Goal: Transaction & Acquisition: Obtain resource

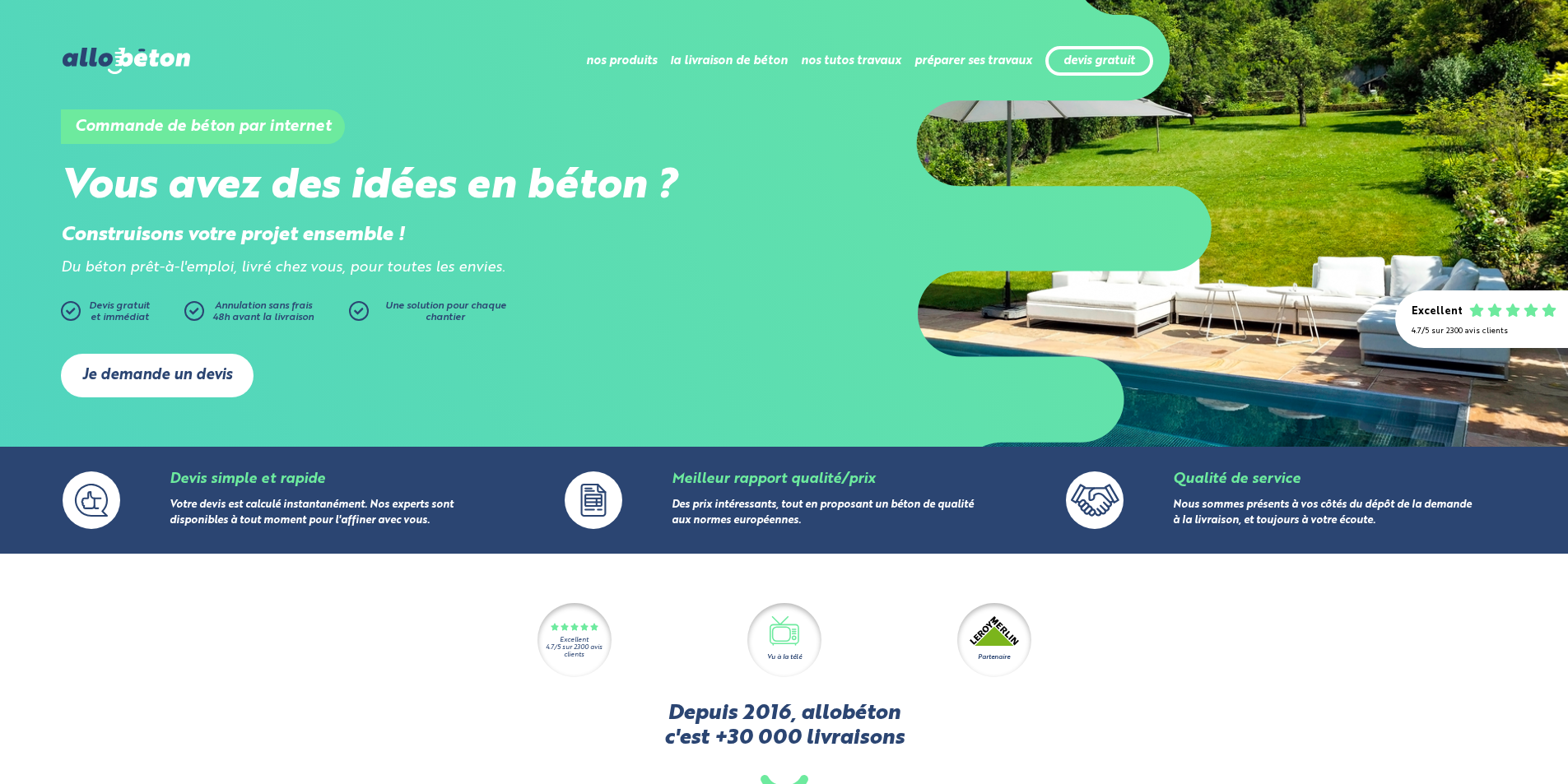
click at [188, 376] on link "Je demande un devis" at bounding box center [158, 375] width 193 height 43
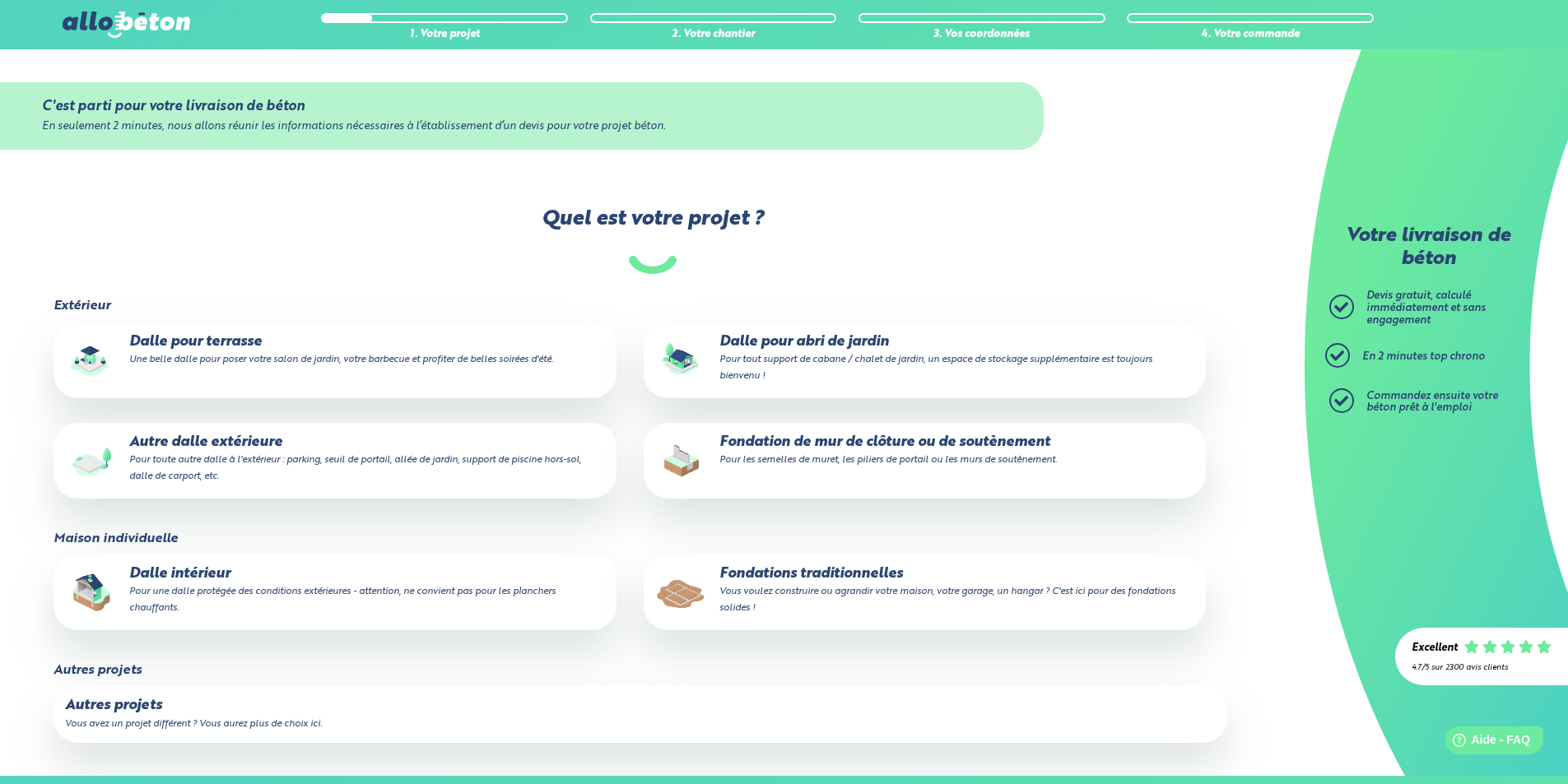
click at [206, 367] on p "Dalle pour terrasse Une belle dalle pour poser votre salon de jardin, votre bar…" at bounding box center [334, 350] width 539 height 33
click at [0, 0] on input "Dalle pour terrasse Une belle dalle pour poser votre salon de jardin, votre bar…" at bounding box center [0, 0] width 0 height 0
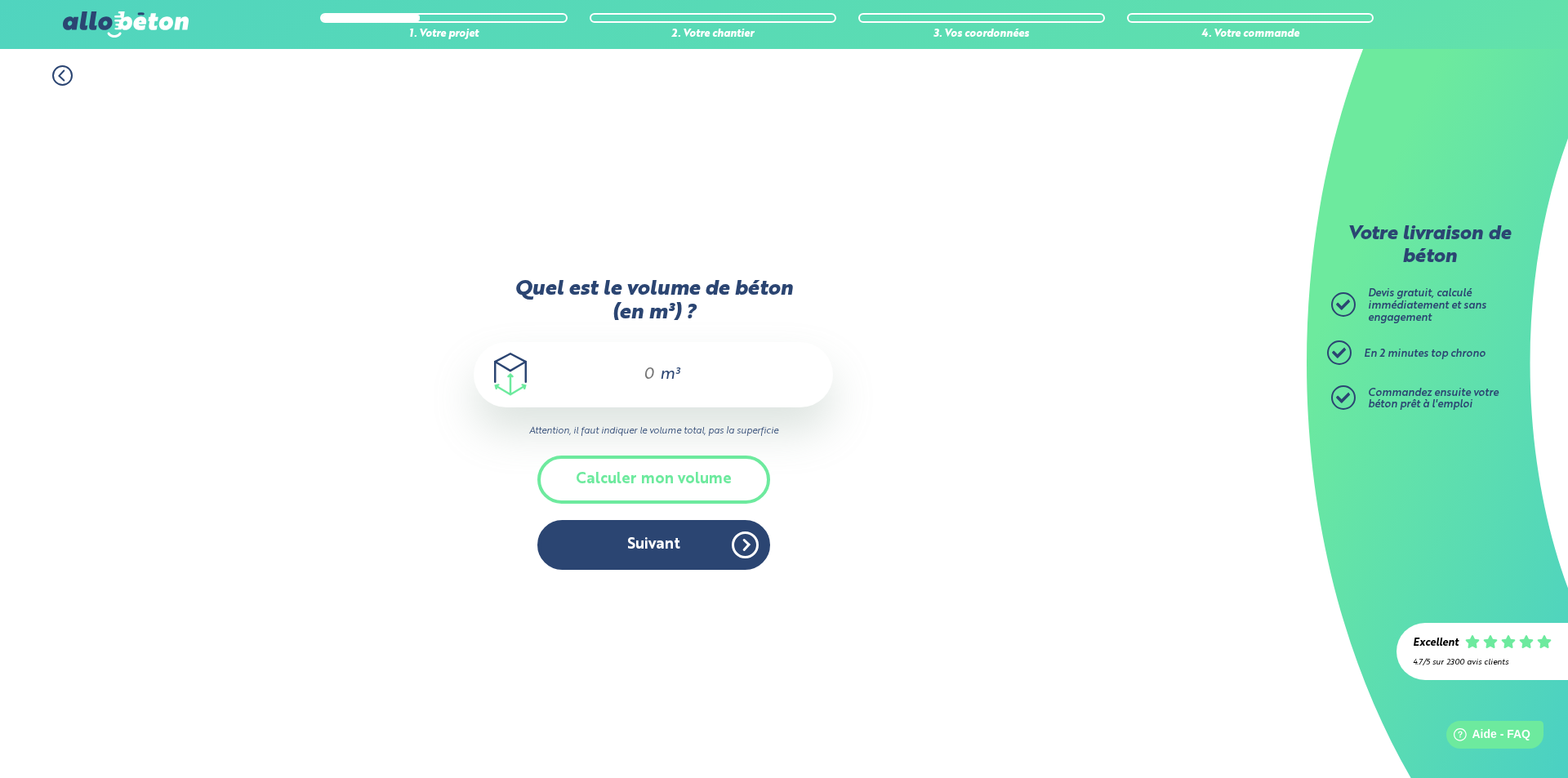
click at [648, 378] on input "Quel est le volume de béton (en m³) ?" at bounding box center [642, 375] width 27 height 20
type input "2.5"
click at [666, 546] on button "Suivant" at bounding box center [654, 544] width 233 height 50
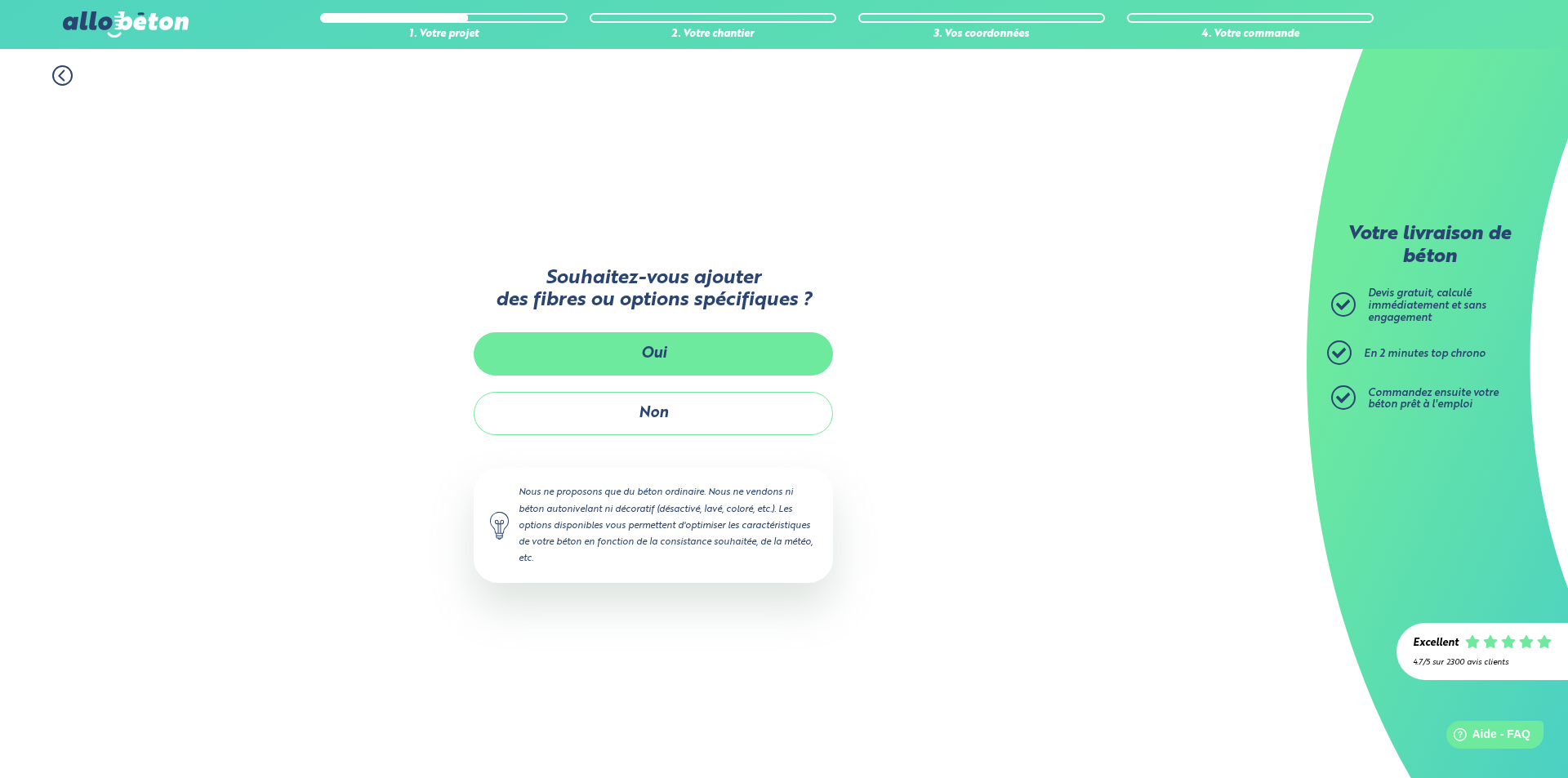
click at [697, 353] on button "Oui" at bounding box center [654, 354] width 360 height 43
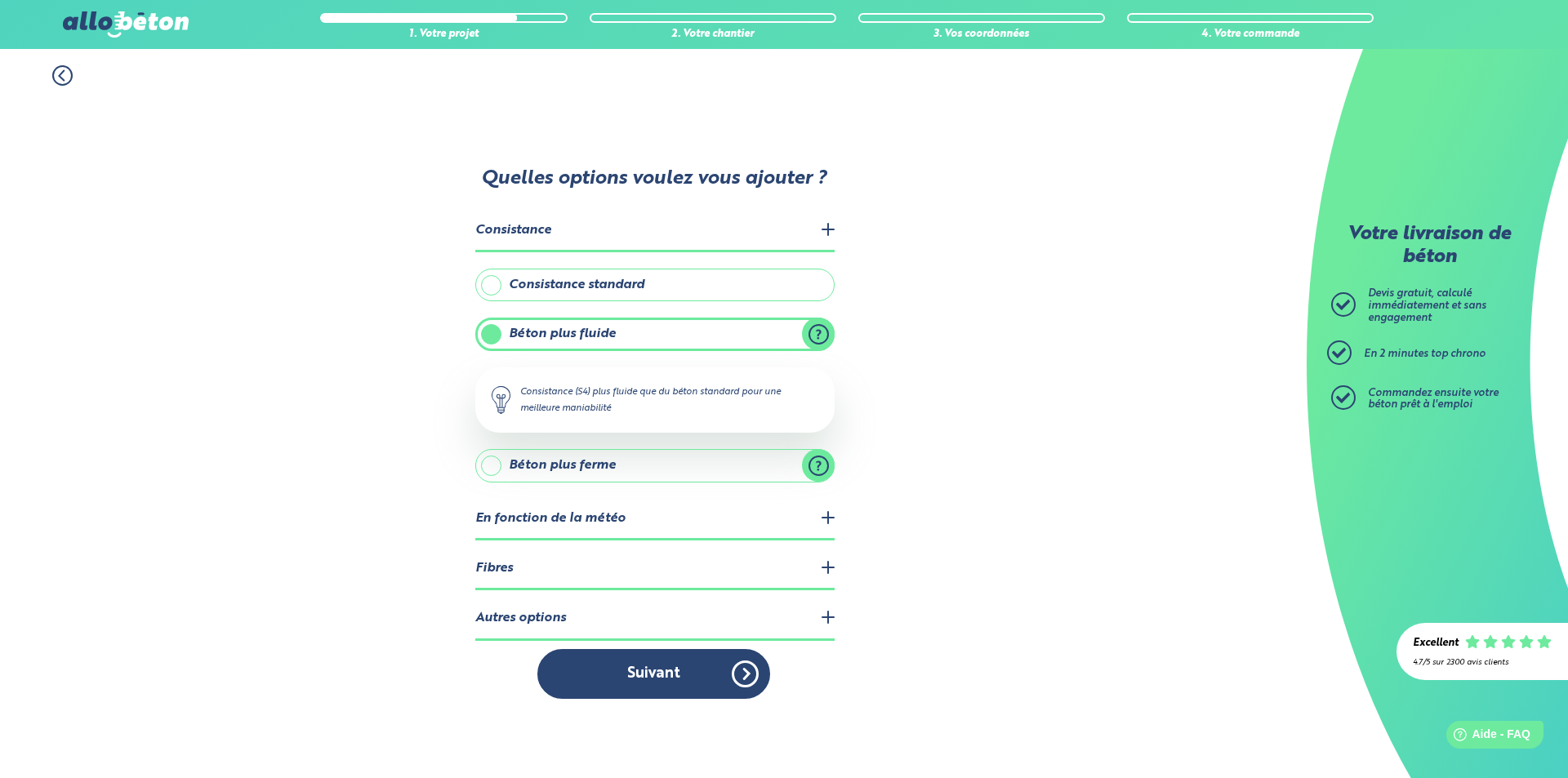
click at [827, 617] on legend "Autres options" at bounding box center [655, 619] width 360 height 42
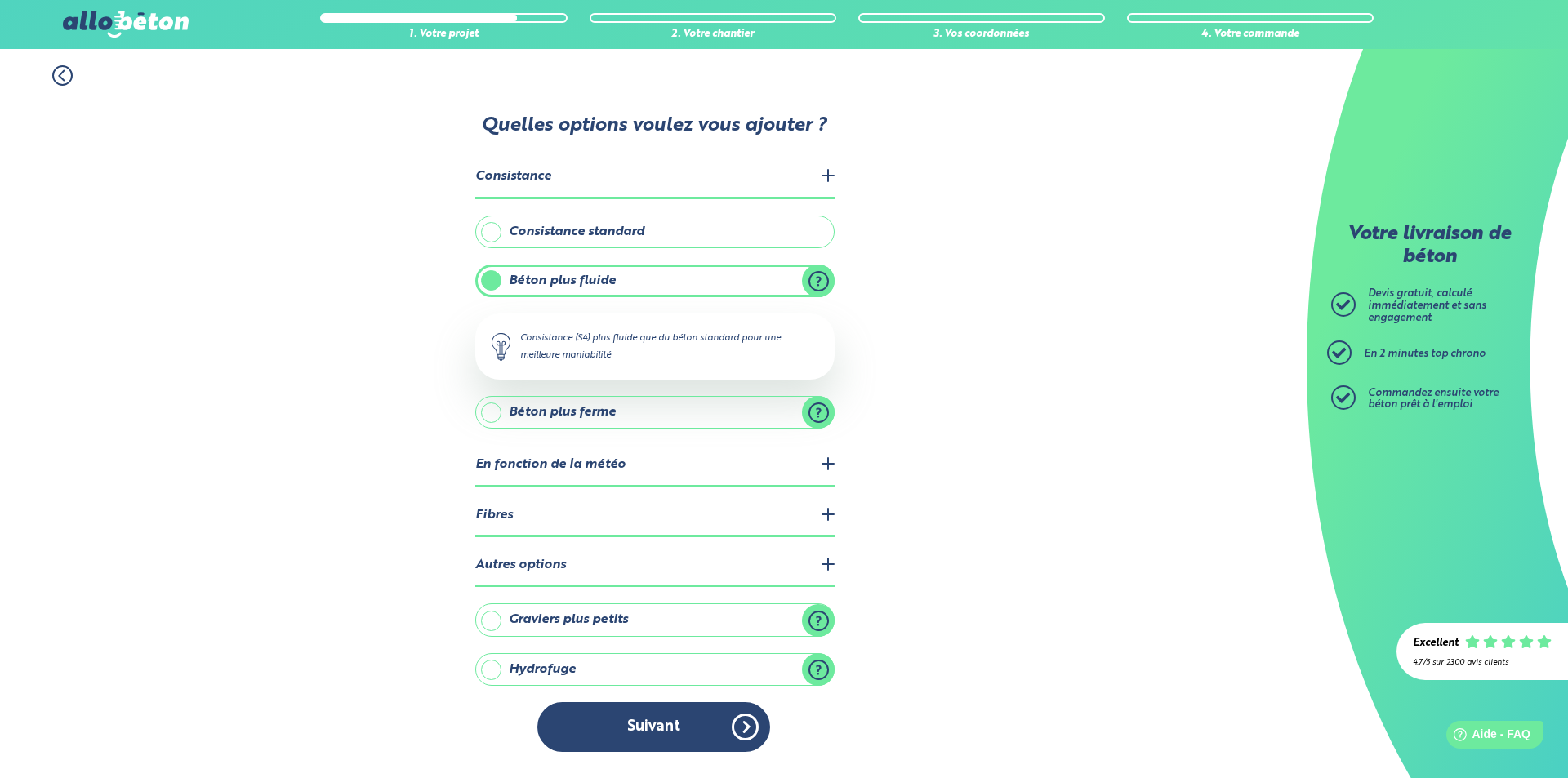
click at [489, 622] on label "Graviers plus petits" at bounding box center [655, 620] width 360 height 32
click at [0, 0] on input "Graviers plus petits" at bounding box center [0, 0] width 0 height 0
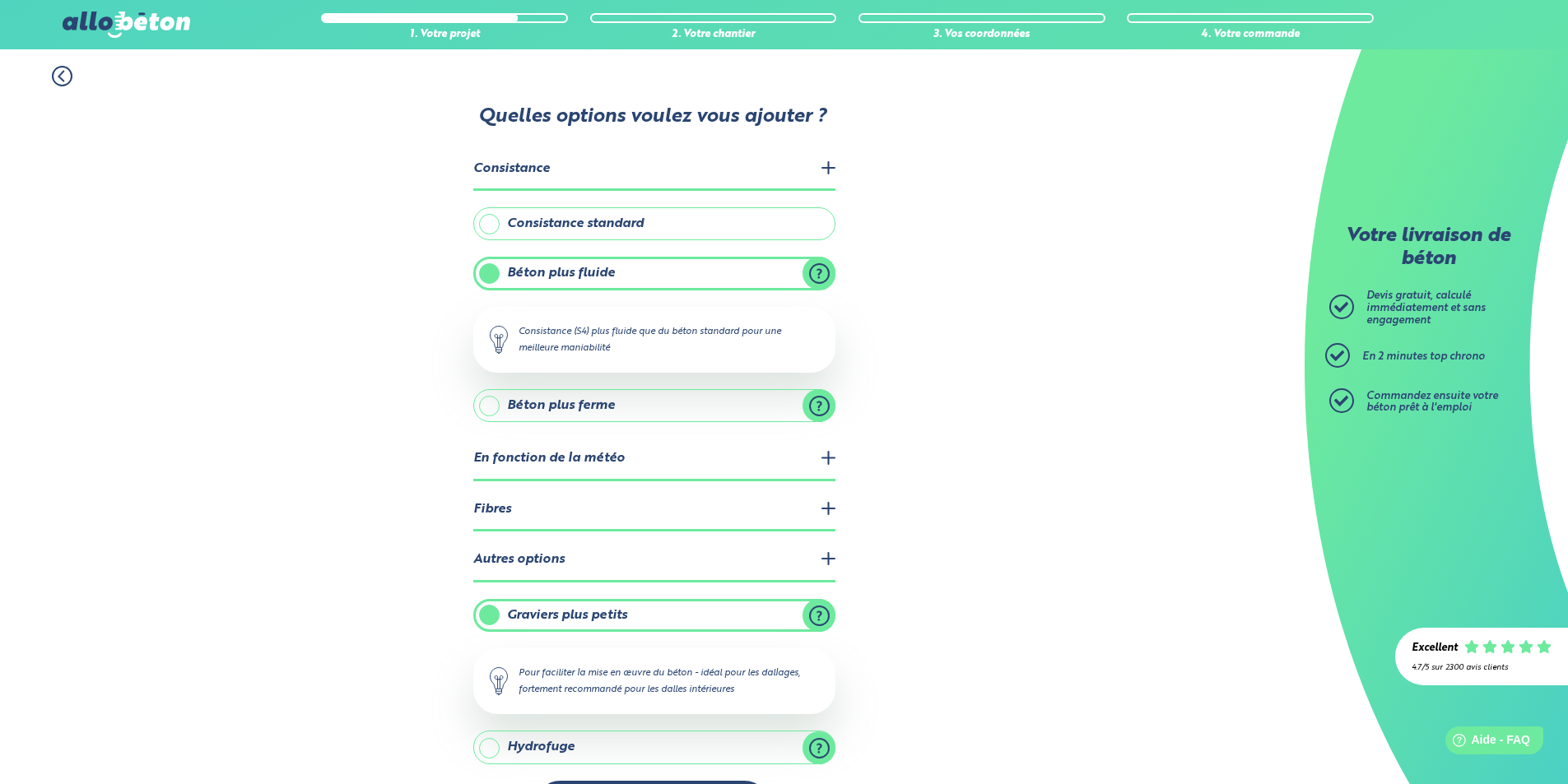
click at [713, 509] on legend "Fibres" at bounding box center [654, 510] width 362 height 42
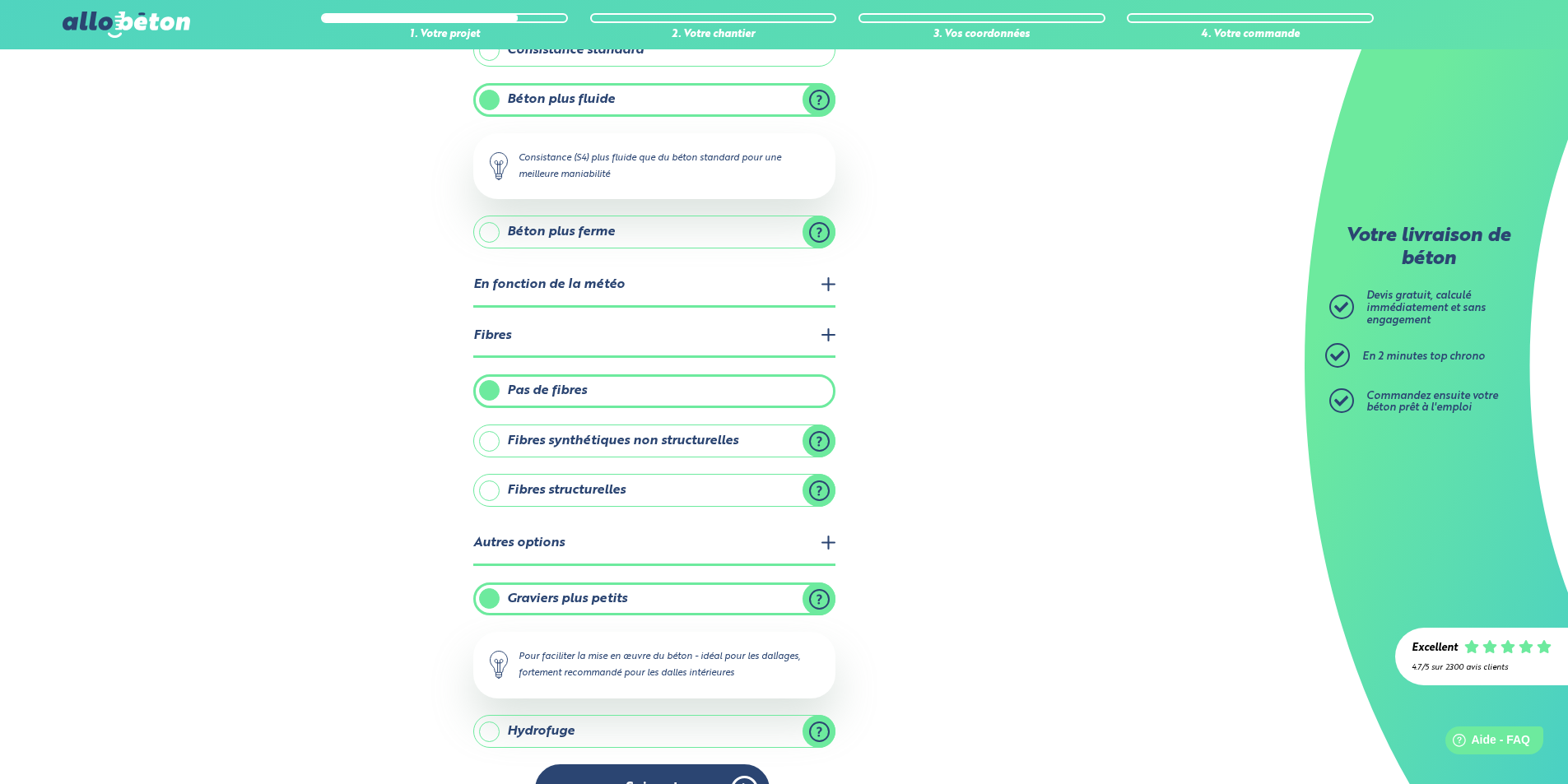
scroll to position [192, 0]
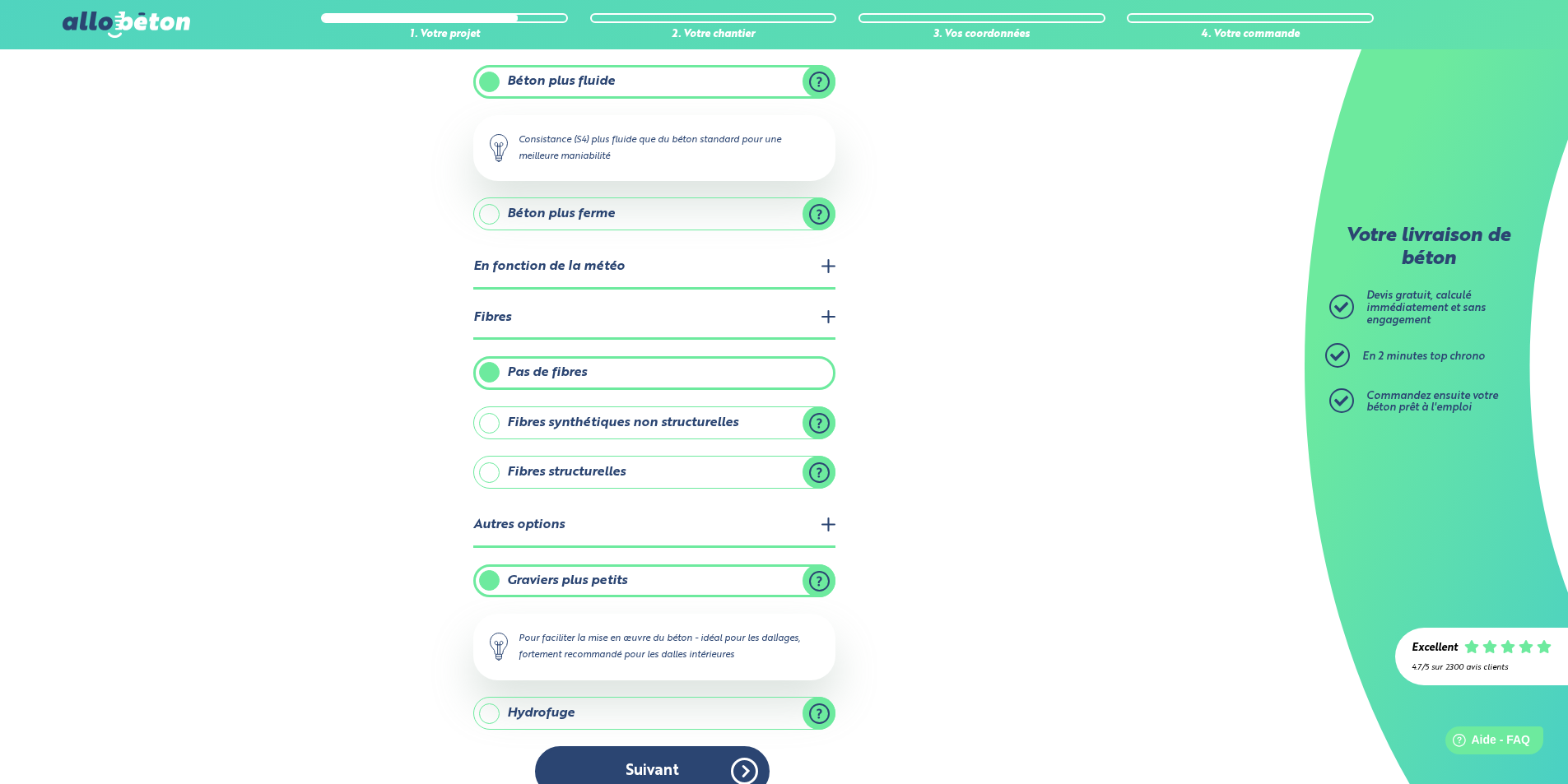
click at [819, 473] on label "Fibres structurelles" at bounding box center [654, 472] width 362 height 33
click at [0, 0] on input "Fibres structurelles" at bounding box center [0, 0] width 0 height 0
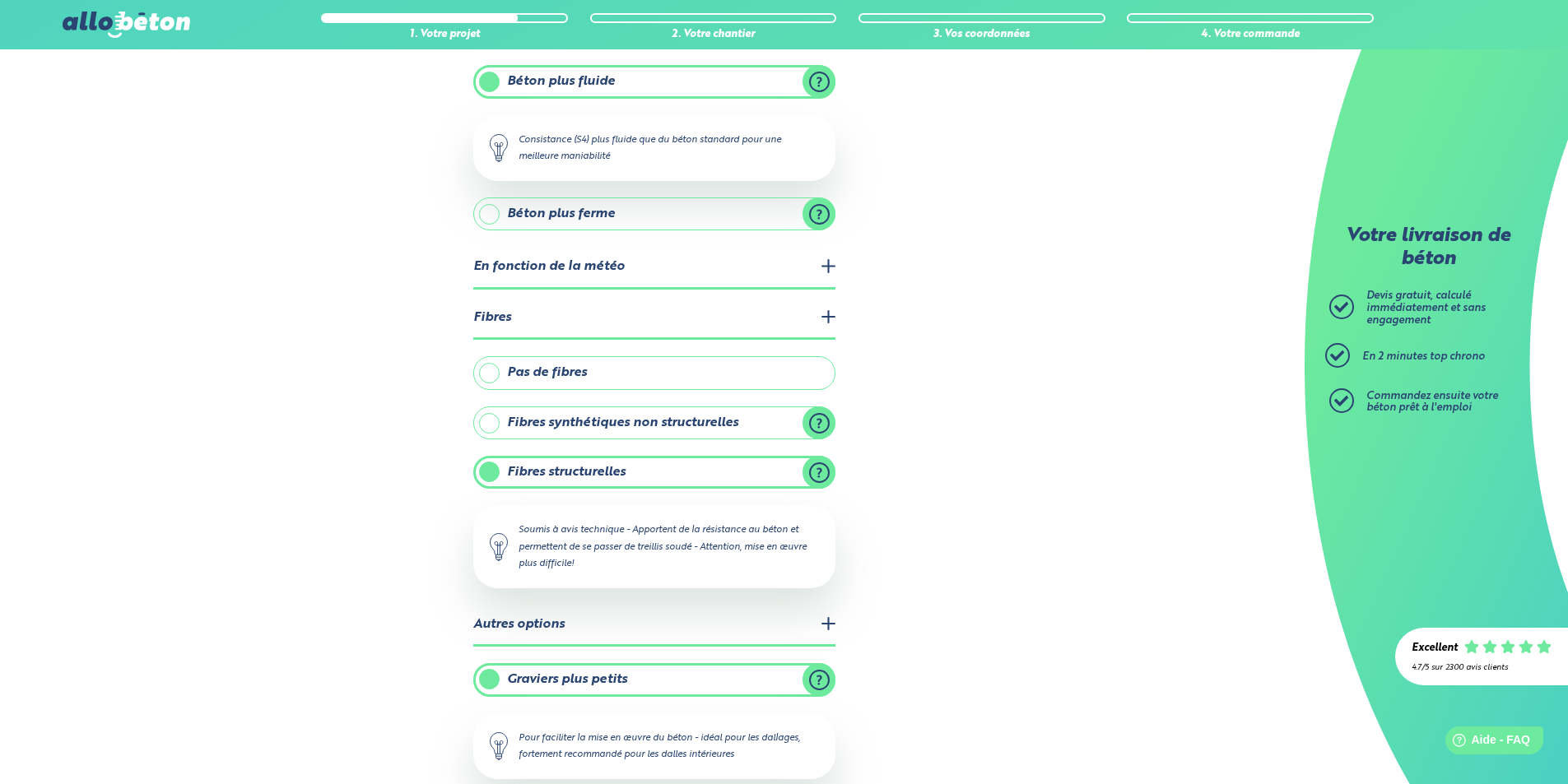
click at [819, 473] on label "Fibres structurelles" at bounding box center [654, 472] width 362 height 33
click at [0, 0] on input "Fibres structurelles" at bounding box center [0, 0] width 0 height 0
click at [822, 426] on label "Fibres synthétiques non structurelles" at bounding box center [654, 423] width 362 height 33
click at [0, 0] on input "Fibres synthétiques non structurelles" at bounding box center [0, 0] width 0 height 0
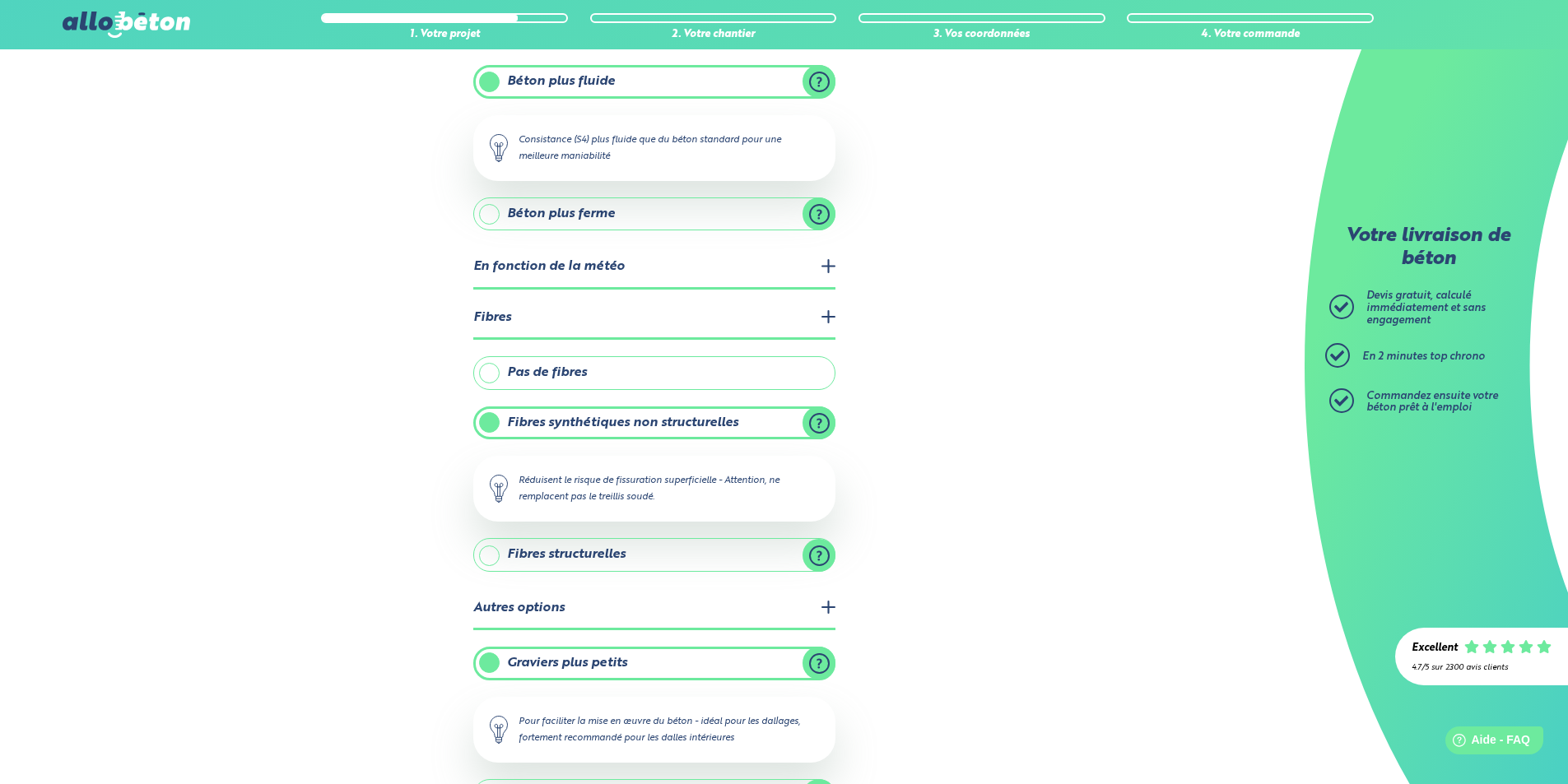
click at [901, 418] on div "1. Votre projet 2. Votre chantier 3. Vos coordonnées 4. Votre commande Quelles …" at bounding box center [652, 376] width 1304 height 1038
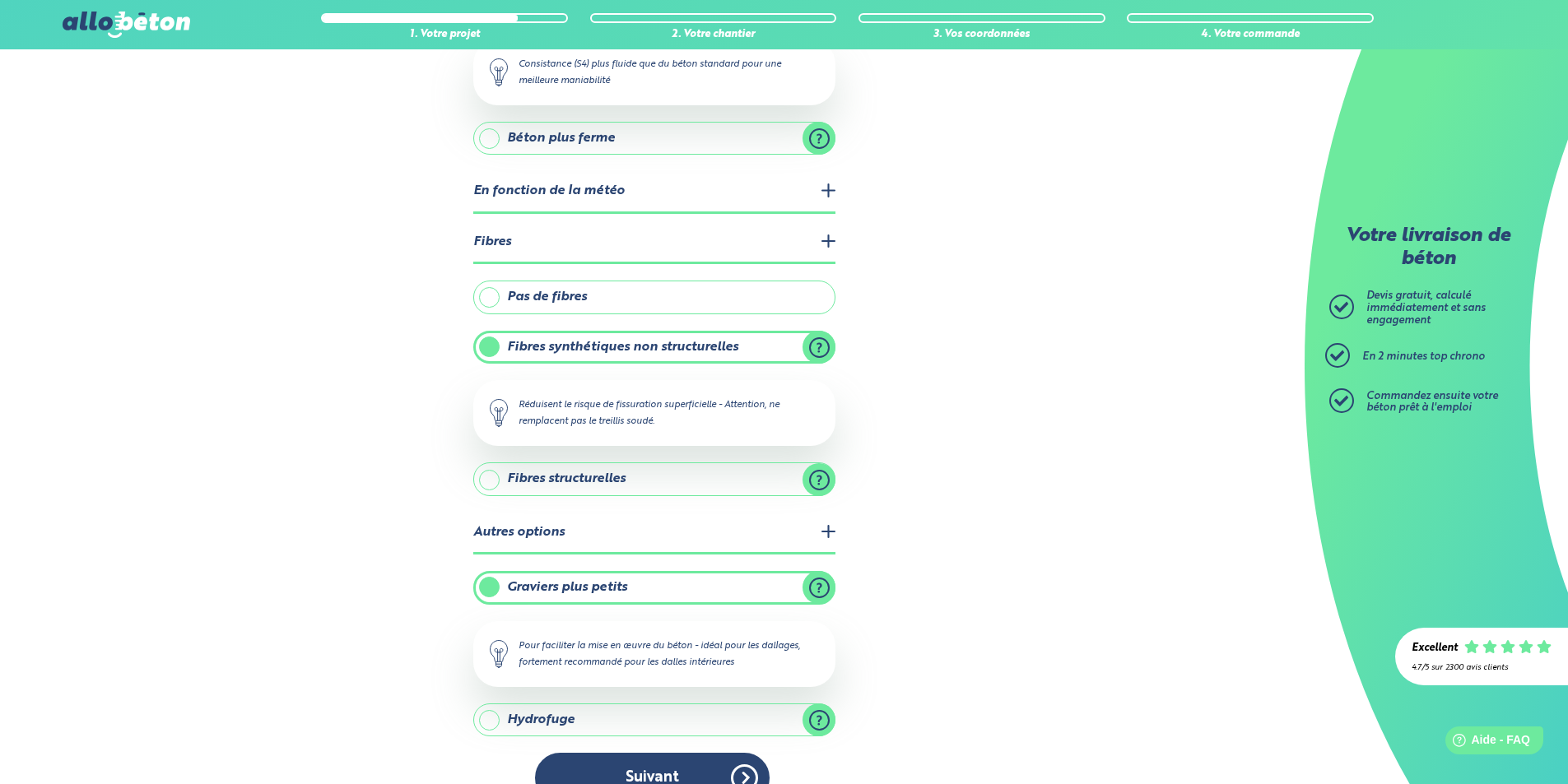
scroll to position [303, 0]
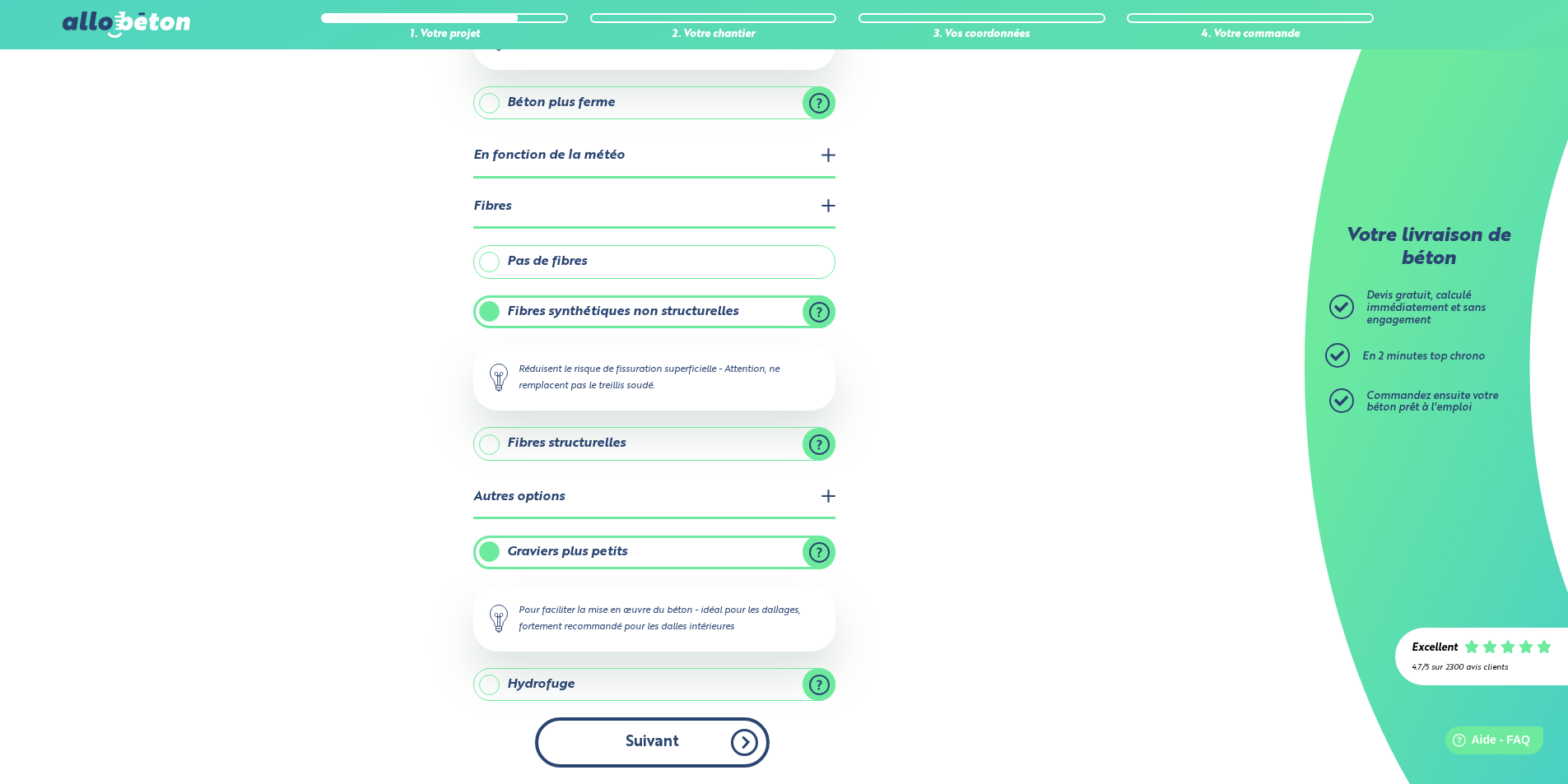
click at [715, 736] on button "Suivant" at bounding box center [652, 743] width 234 height 50
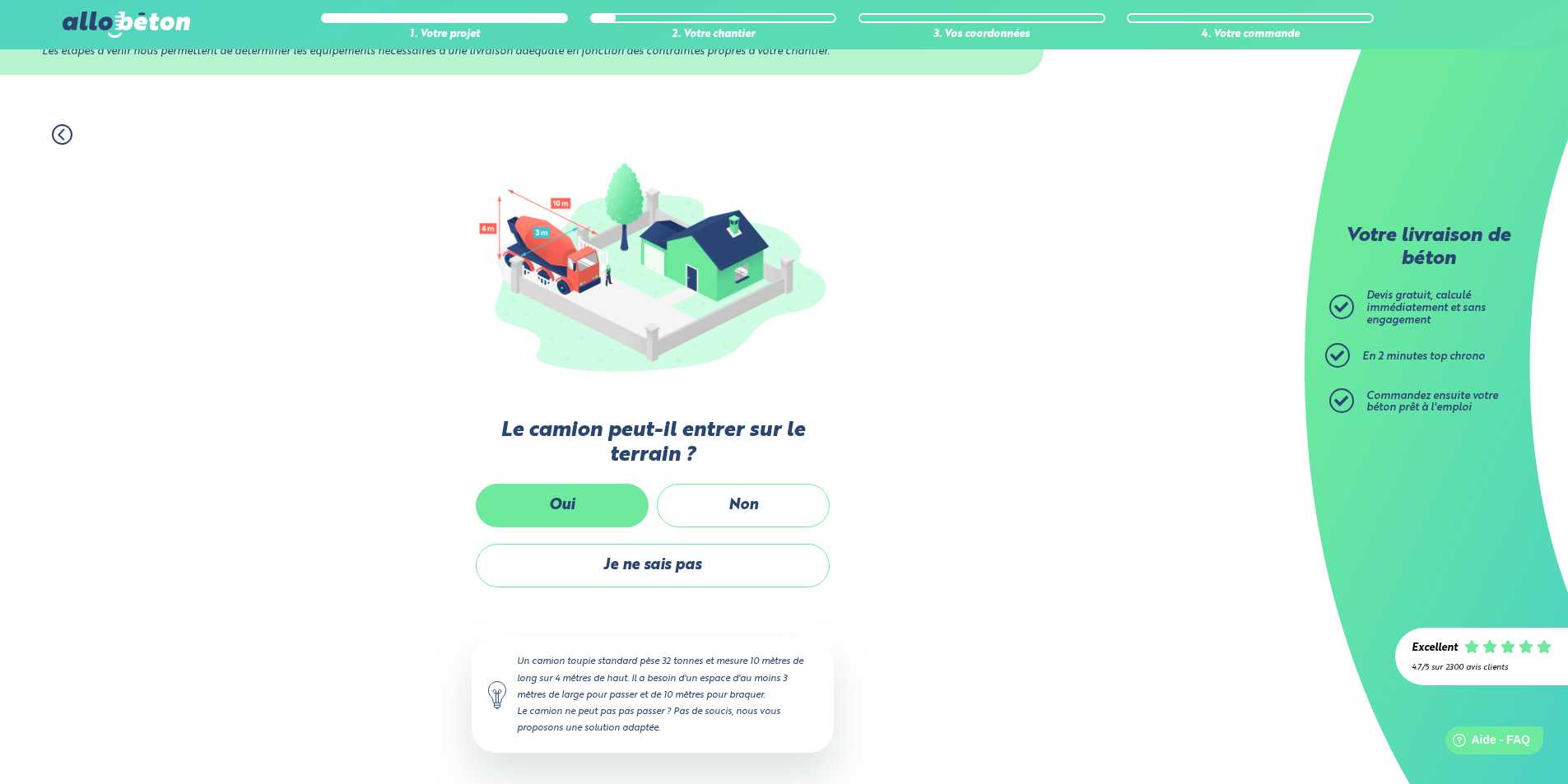
click at [589, 503] on label "Oui" at bounding box center [561, 505] width 172 height 43
click at [0, 0] on input "Oui" at bounding box center [0, 0] width 0 height 0
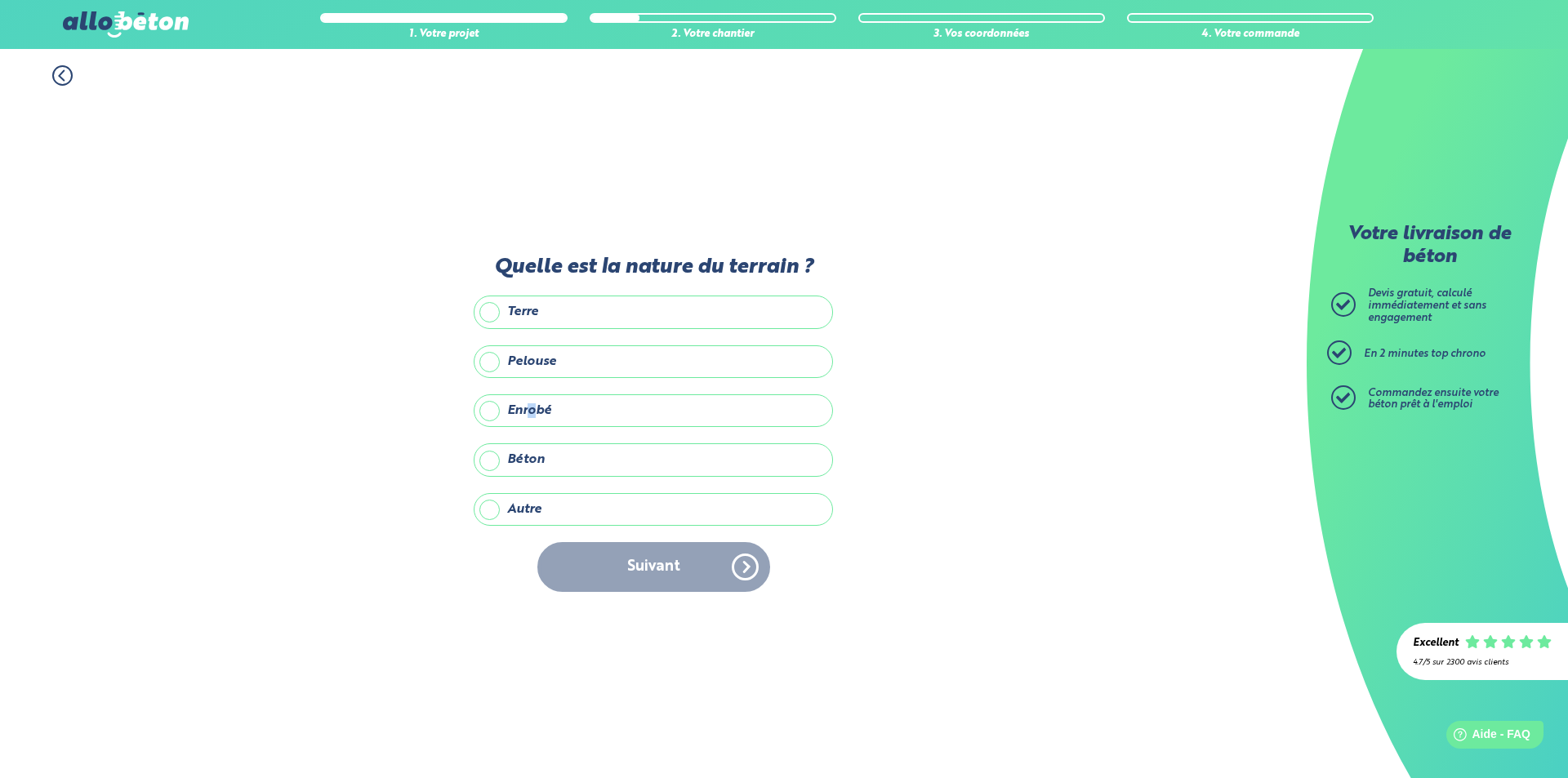
click at [534, 416] on label "Enrobé" at bounding box center [654, 411] width 360 height 32
click at [490, 411] on label "Enrobé" at bounding box center [654, 411] width 360 height 32
click at [0, 0] on input "Enrobé" at bounding box center [0, 0] width 0 height 0
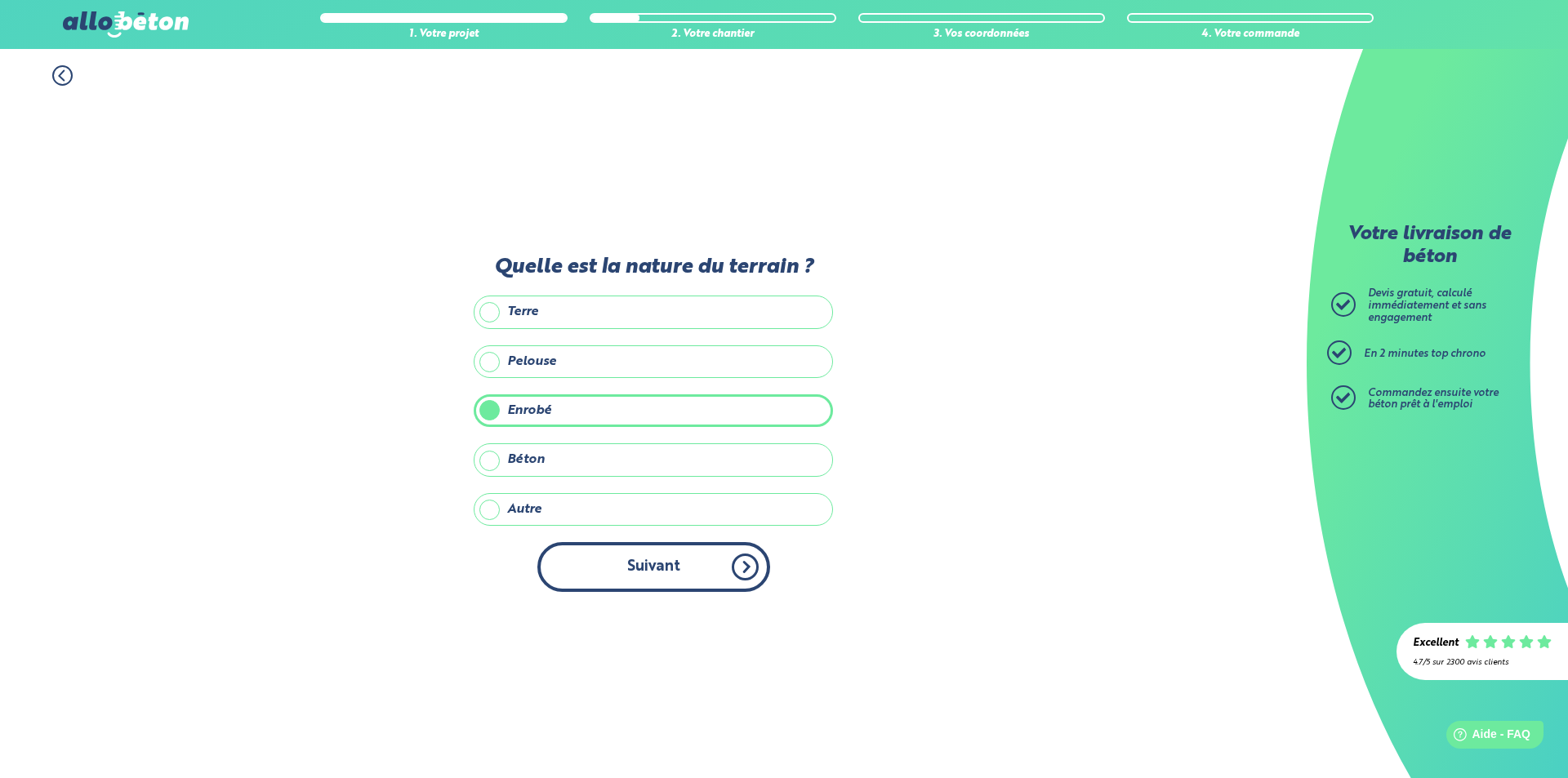
click at [653, 555] on button "Suivant" at bounding box center [654, 567] width 233 height 50
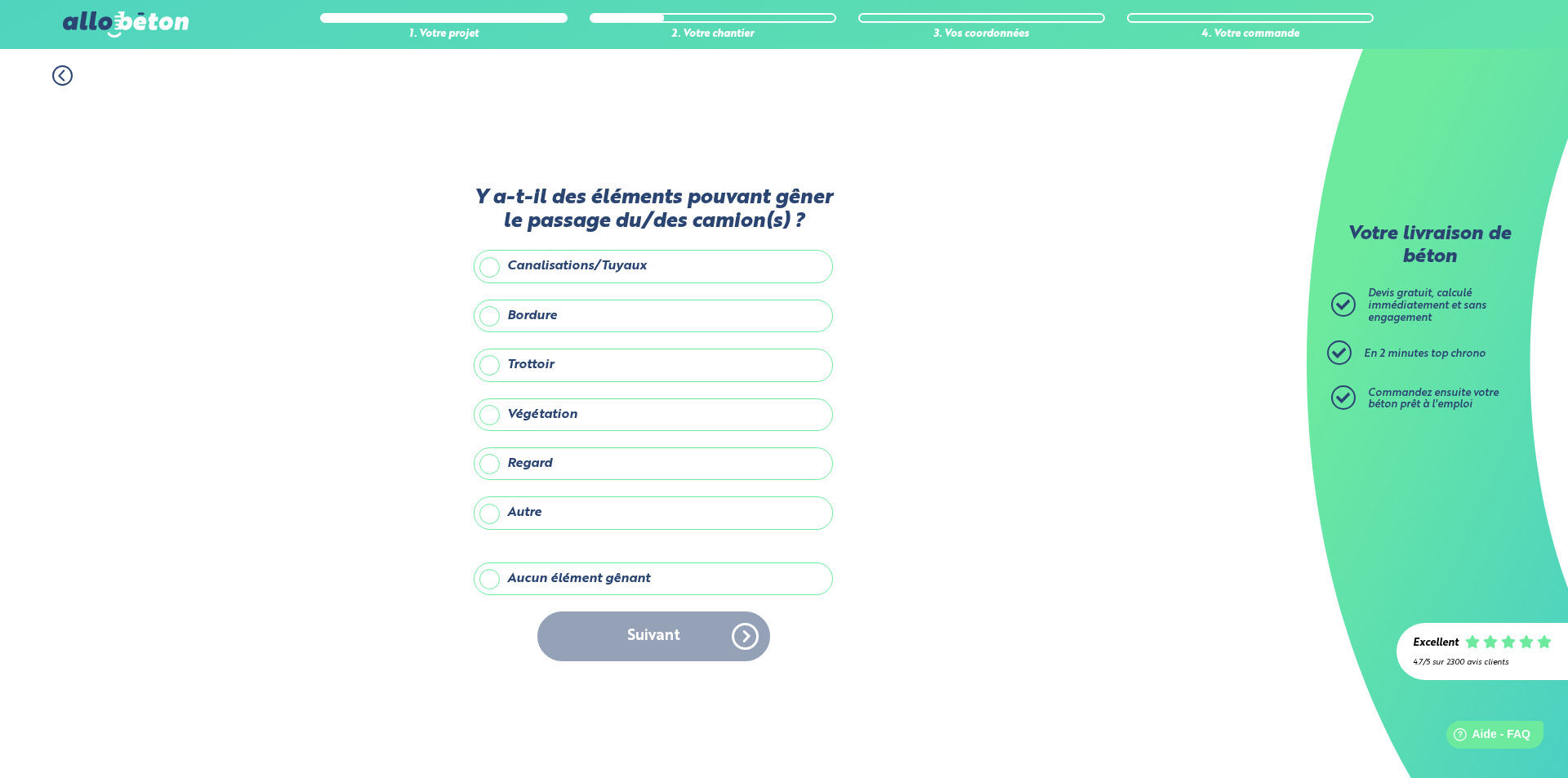
click at [507, 581] on label "Aucun élément gênant" at bounding box center [654, 579] width 360 height 32
click at [0, 0] on input "Aucun élément gênant" at bounding box center [0, 0] width 0 height 0
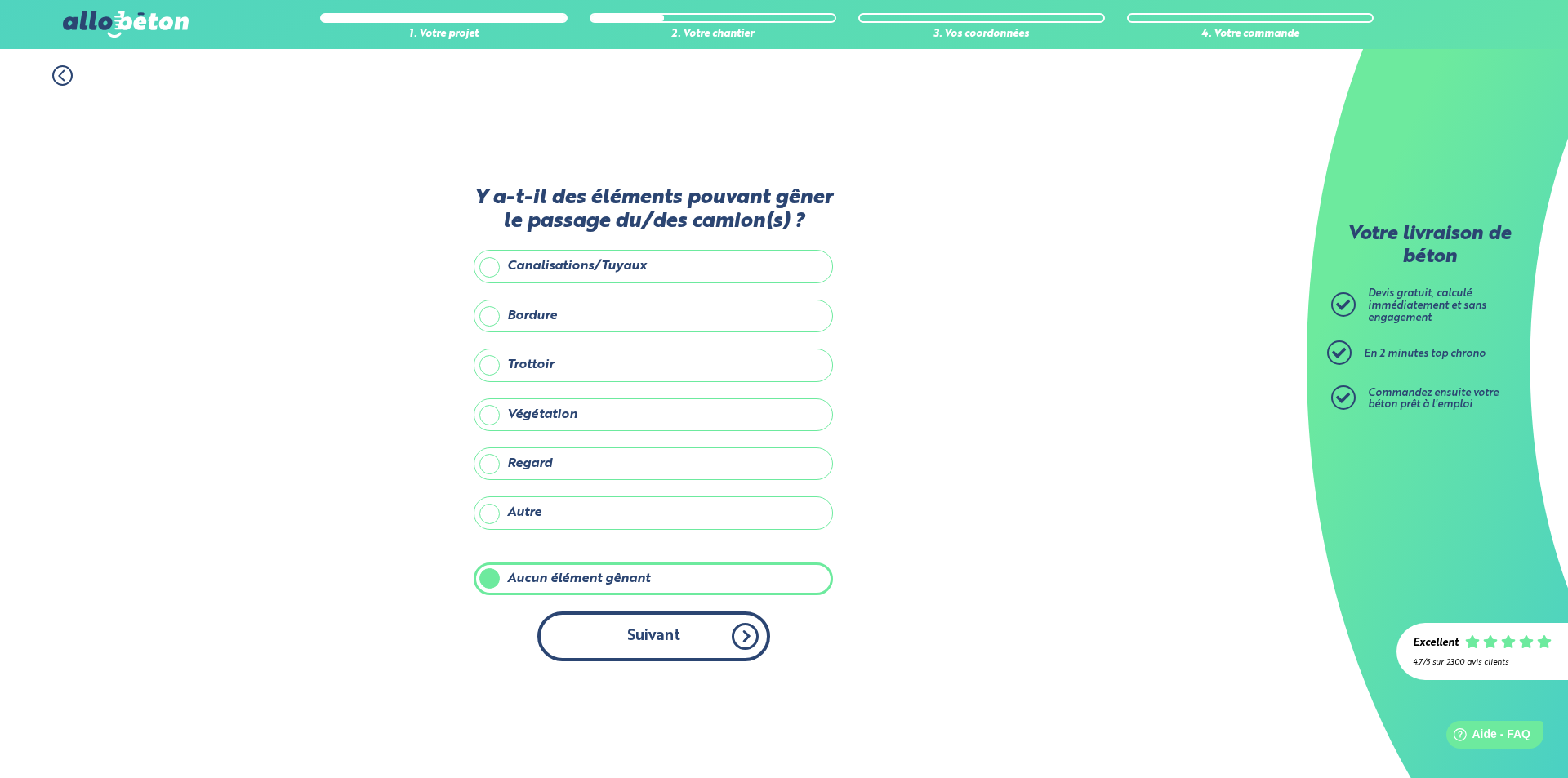
click at [650, 637] on button "Suivant" at bounding box center [654, 636] width 233 height 50
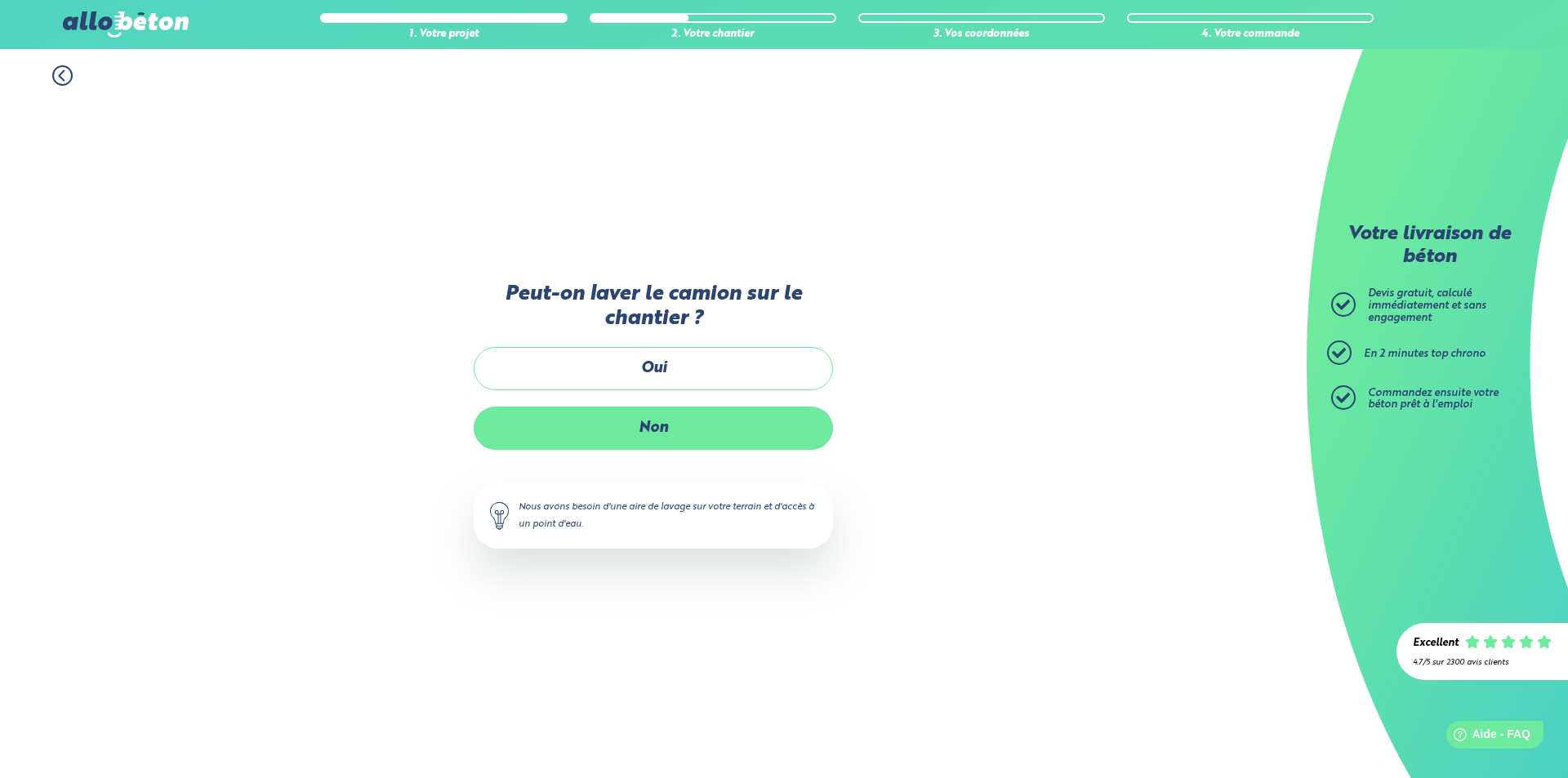
click at [703, 423] on label "Non" at bounding box center [654, 428] width 360 height 43
click at [0, 0] on input "Non" at bounding box center [0, 0] width 0 height 0
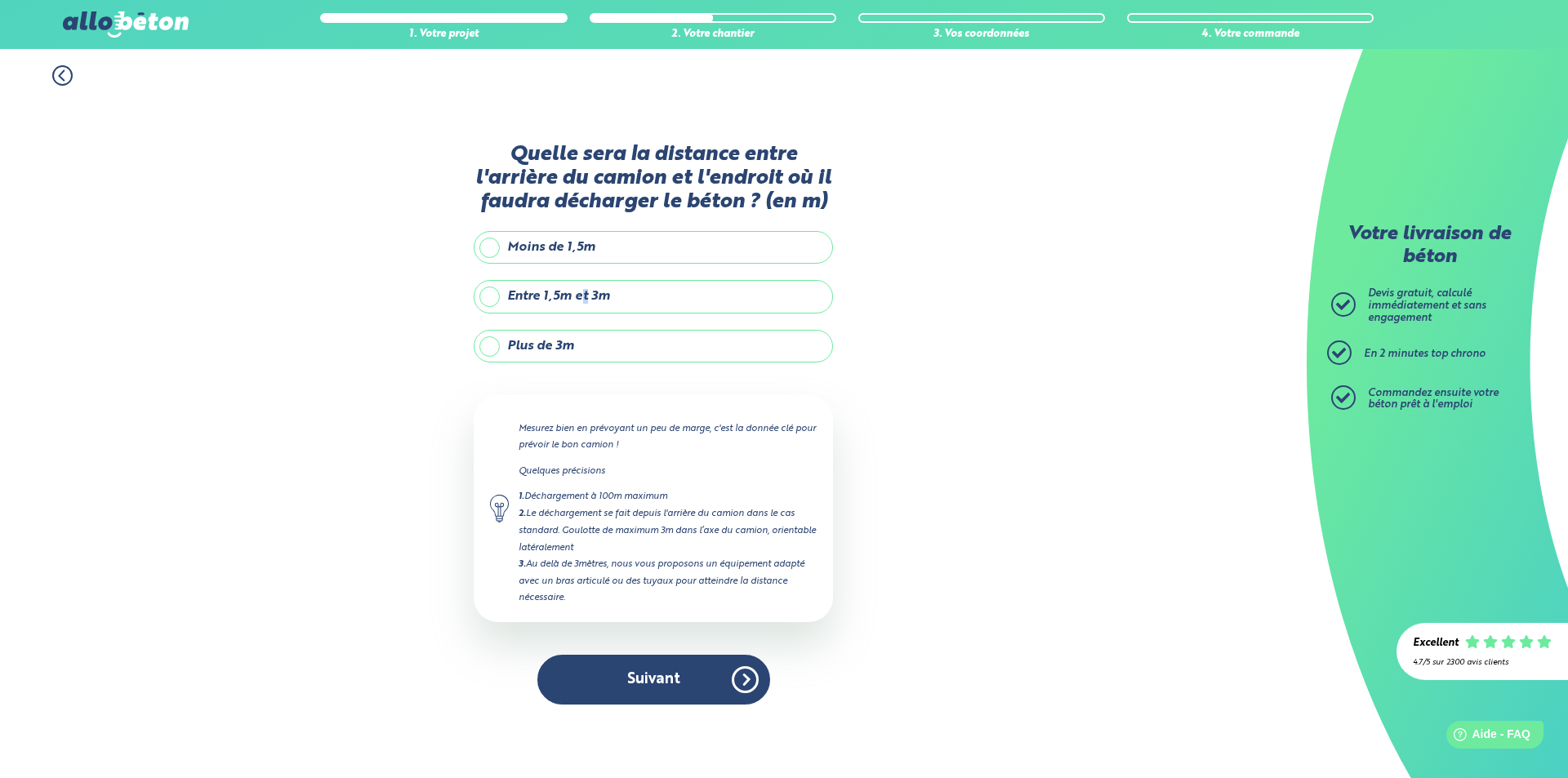
click at [586, 293] on label "Entre 1,5m et 3m" at bounding box center [654, 296] width 360 height 32
click at [493, 301] on label "Entre 1,5m et 3m" at bounding box center [654, 296] width 360 height 32
click at [0, 0] on input "Entre 1,5m et 3m" at bounding box center [0, 0] width 0 height 0
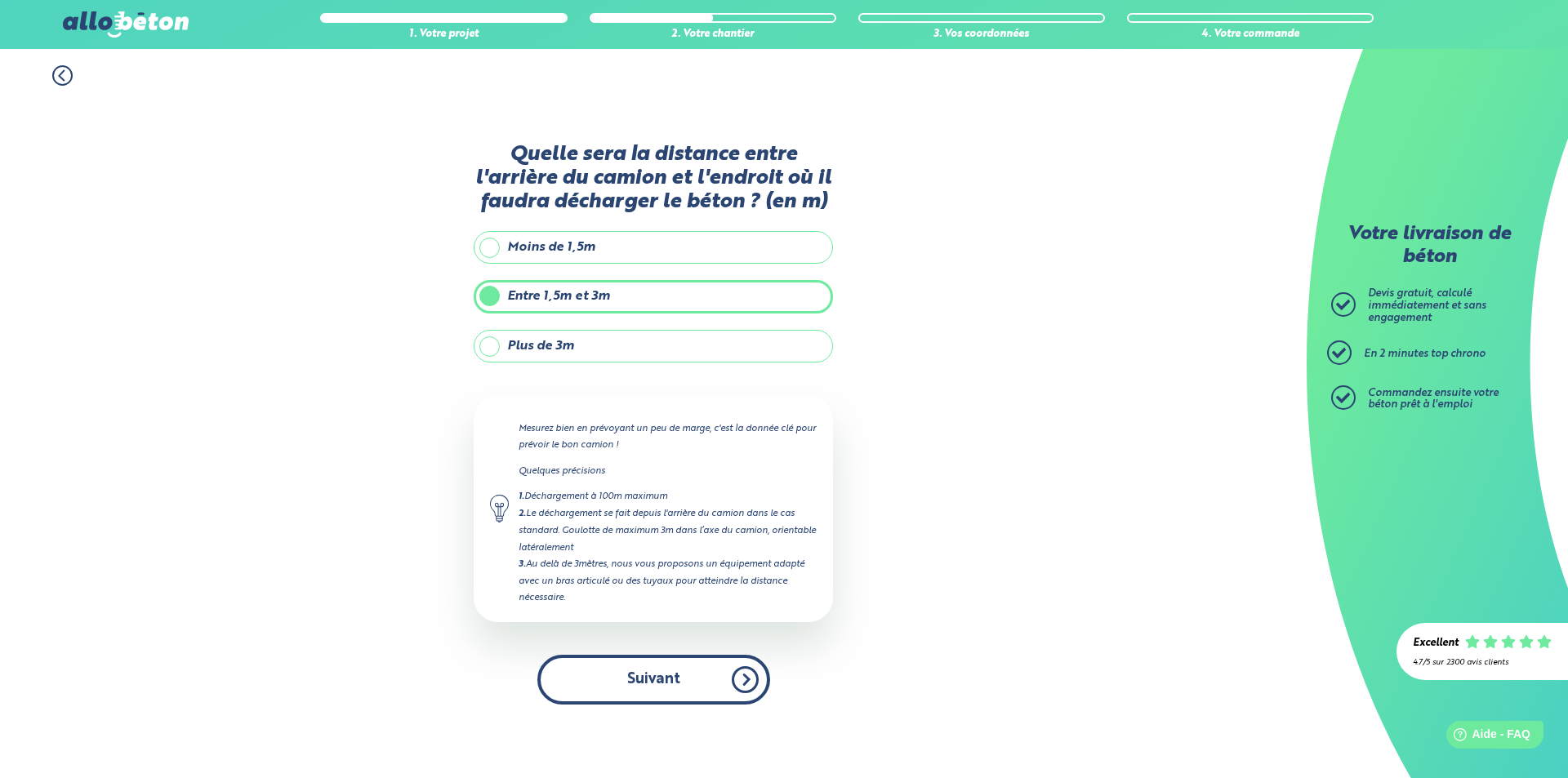
click at [678, 684] on button "Suivant" at bounding box center [654, 679] width 233 height 50
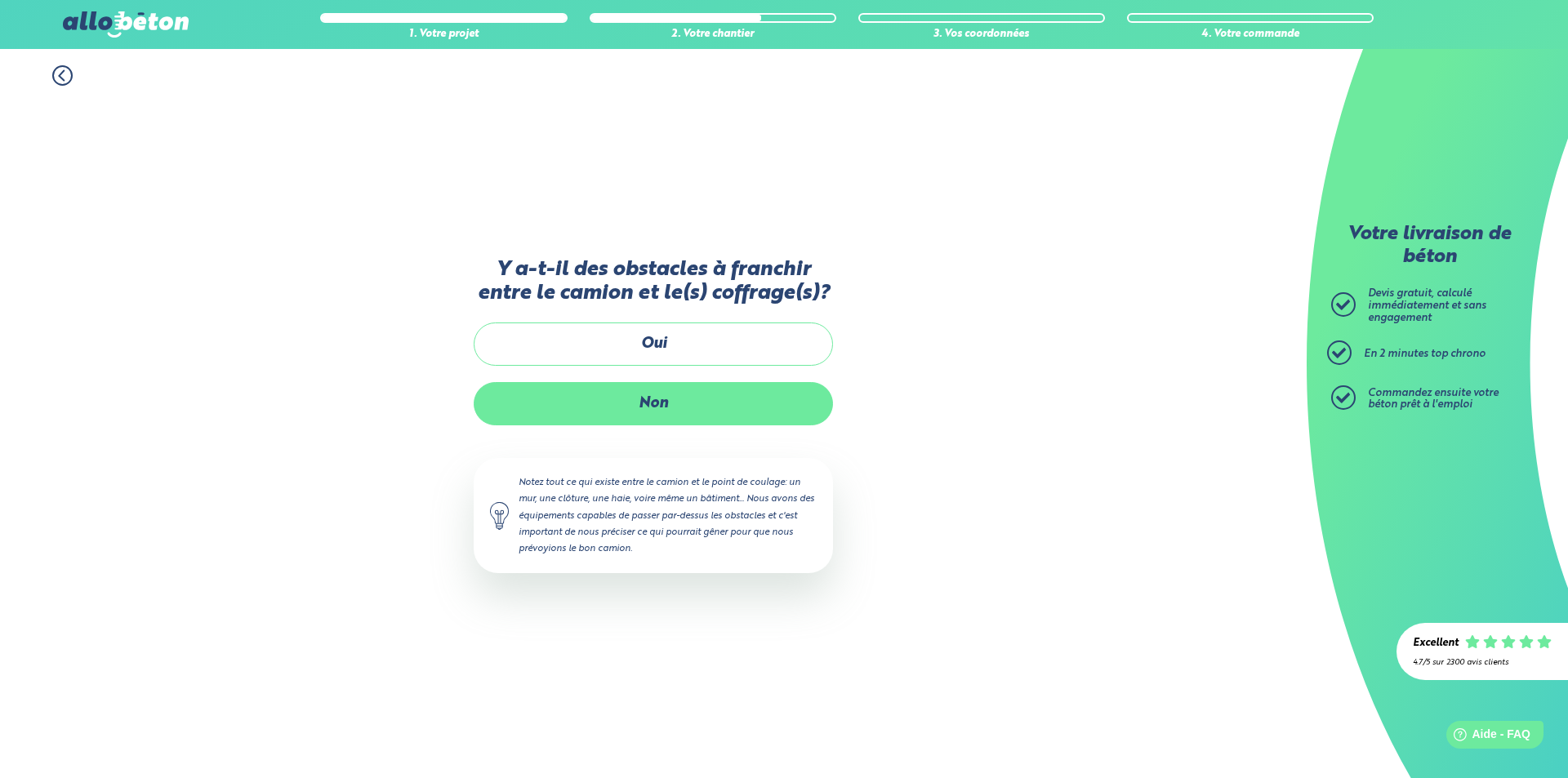
click at [653, 412] on label "Non" at bounding box center [654, 404] width 360 height 43
click at [0, 0] on input "Non" at bounding box center [0, 0] width 0 height 0
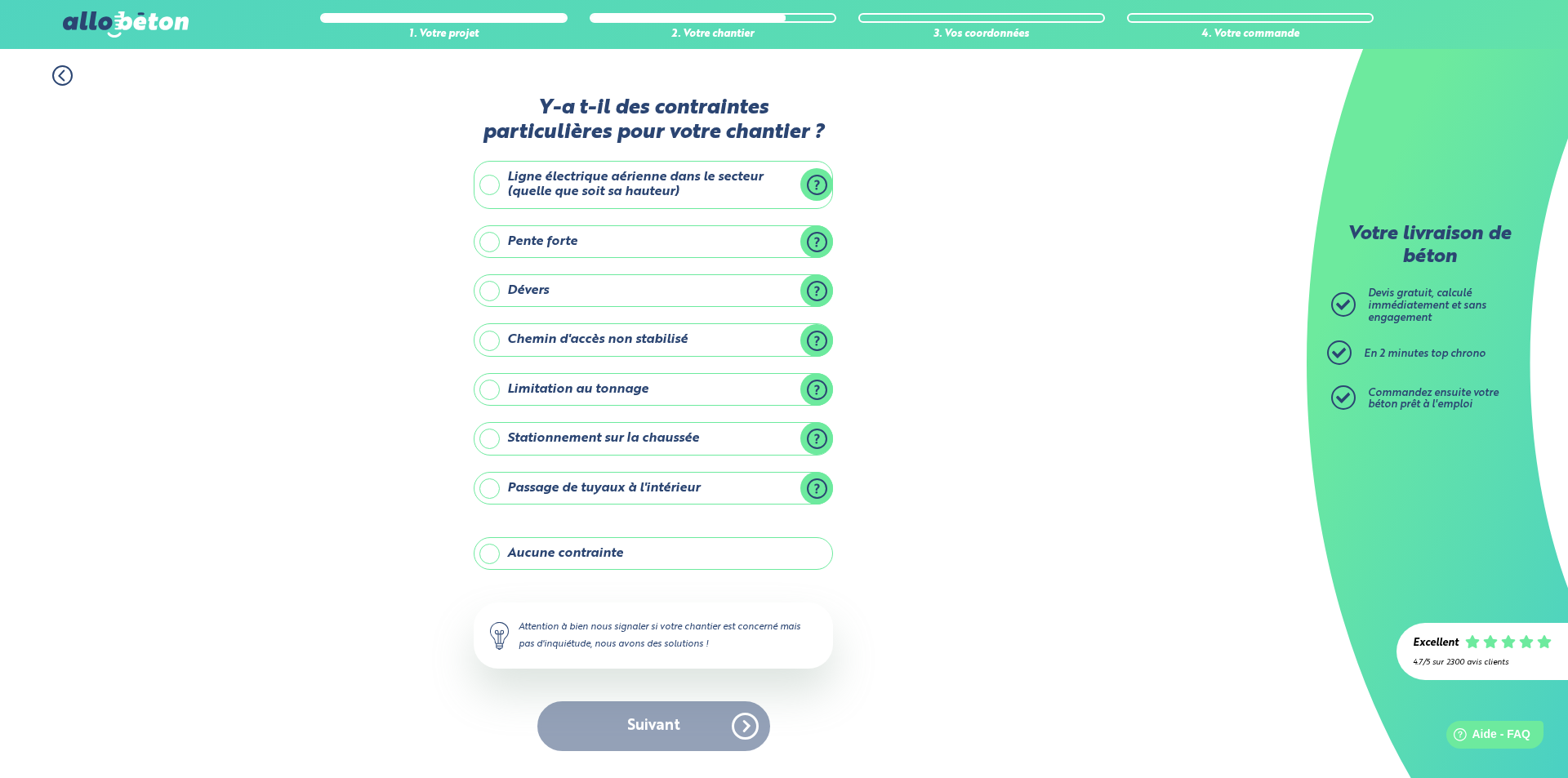
click at [619, 547] on label "Aucune contrainte" at bounding box center [654, 553] width 360 height 32
click at [0, 0] on input "Aucune contrainte" at bounding box center [0, 0] width 0 height 0
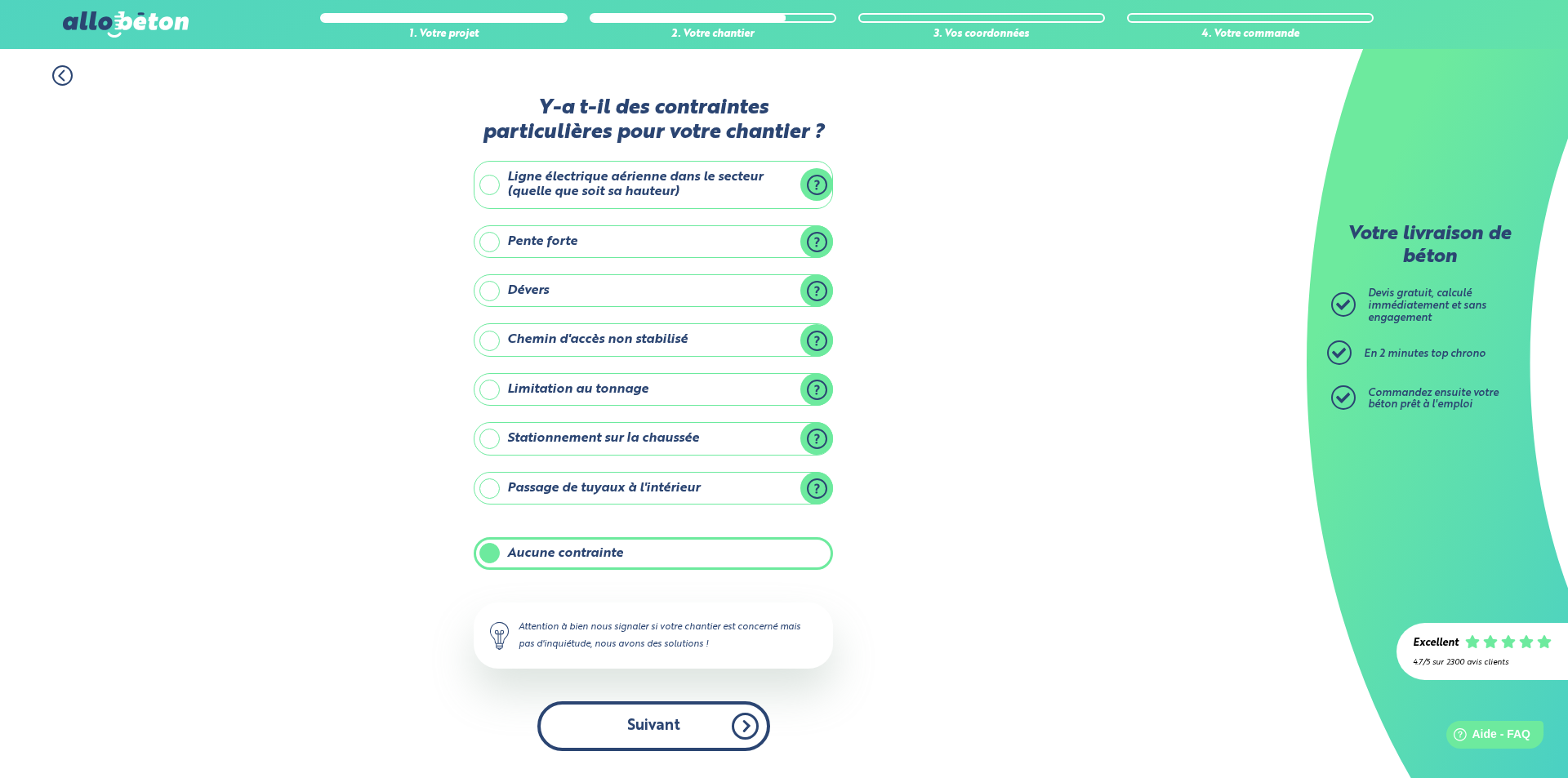
click at [662, 725] on button "Suivant" at bounding box center [654, 726] width 233 height 50
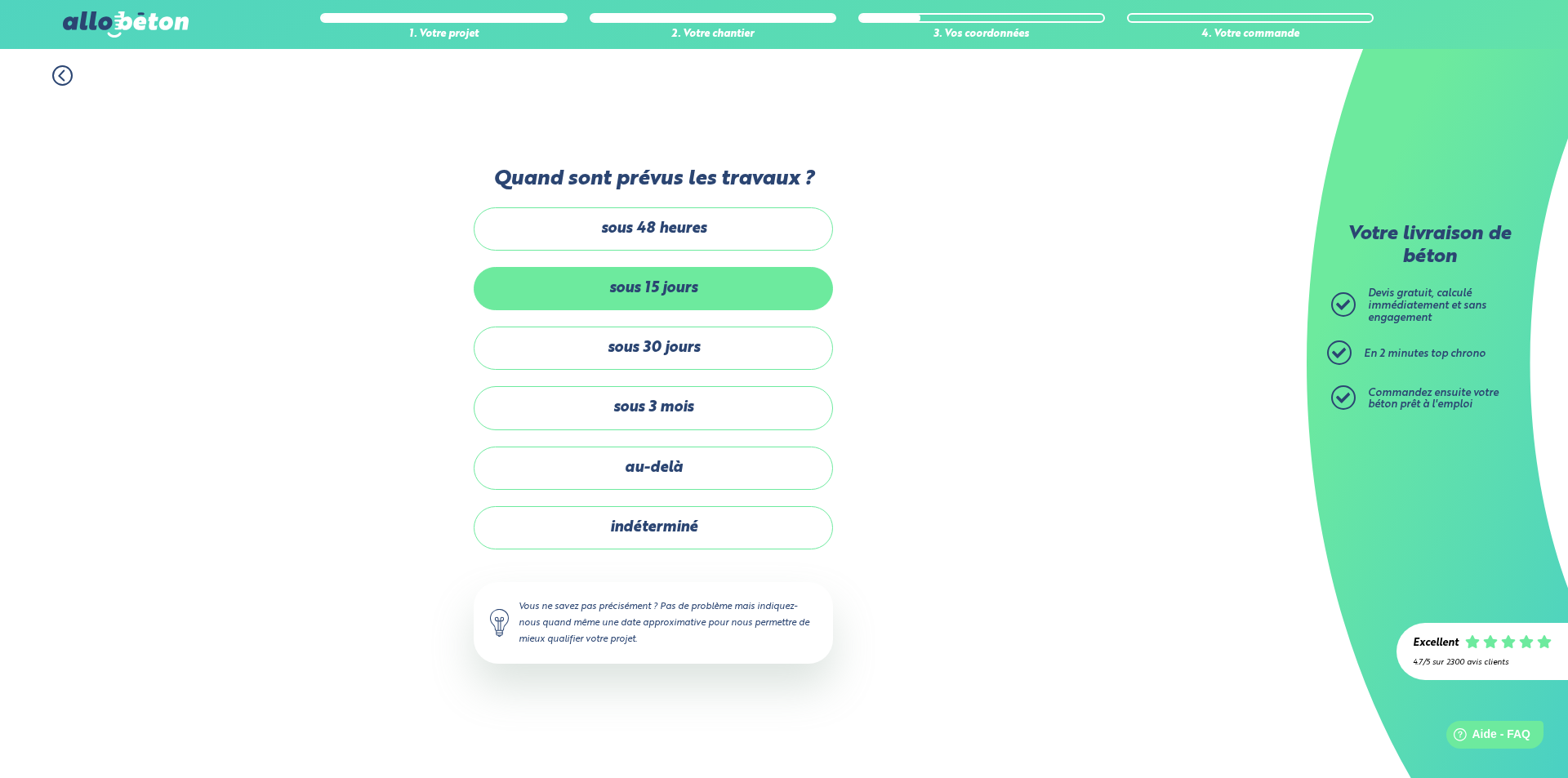
click at [719, 286] on label "sous 15 jours" at bounding box center [654, 288] width 360 height 43
click at [0, 0] on input "sous 15 jours" at bounding box center [0, 0] width 0 height 0
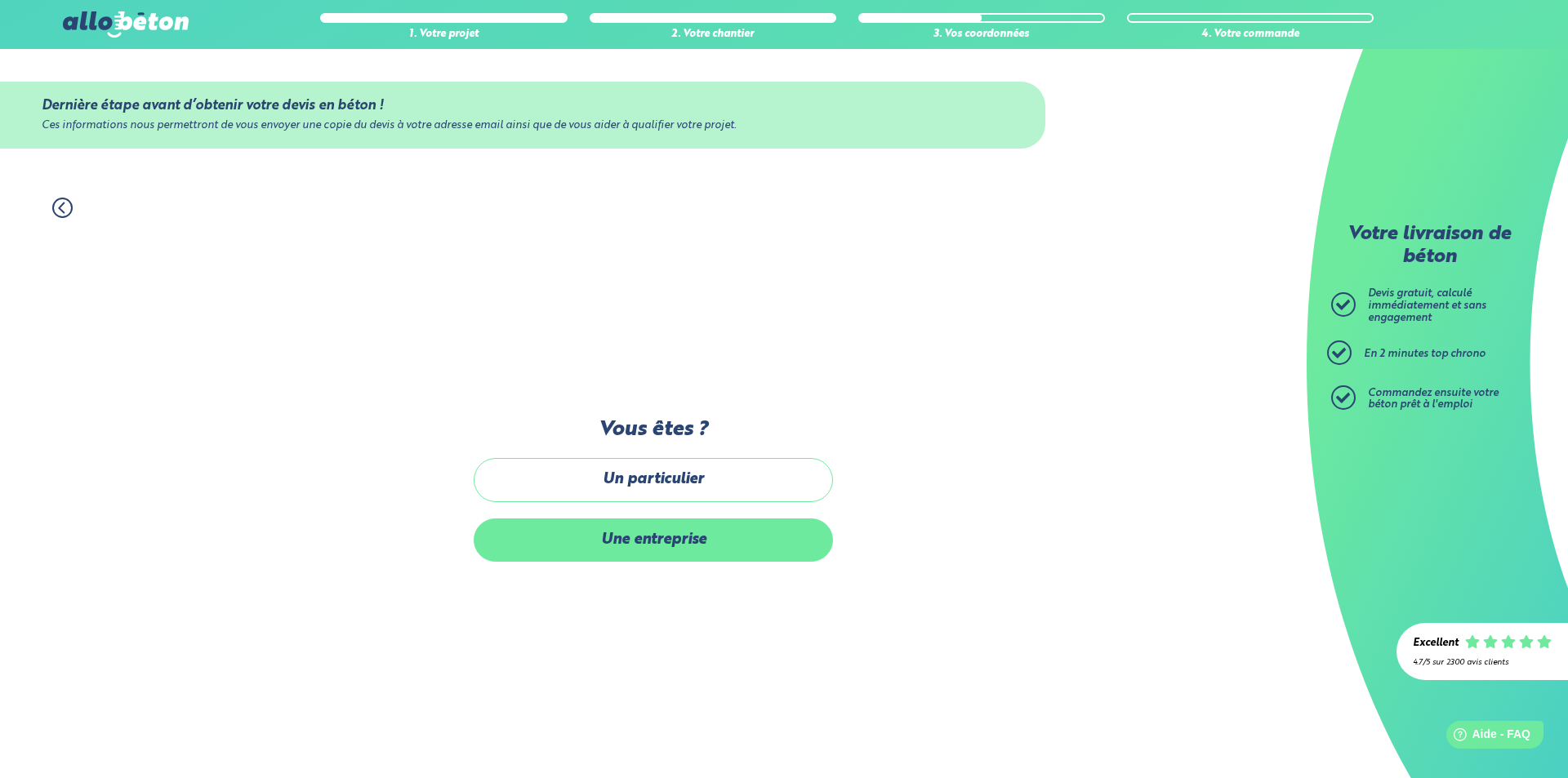
click at [683, 541] on label "Une entreprise" at bounding box center [654, 540] width 360 height 43
click at [0, 0] on input "Une entreprise" at bounding box center [0, 0] width 0 height 0
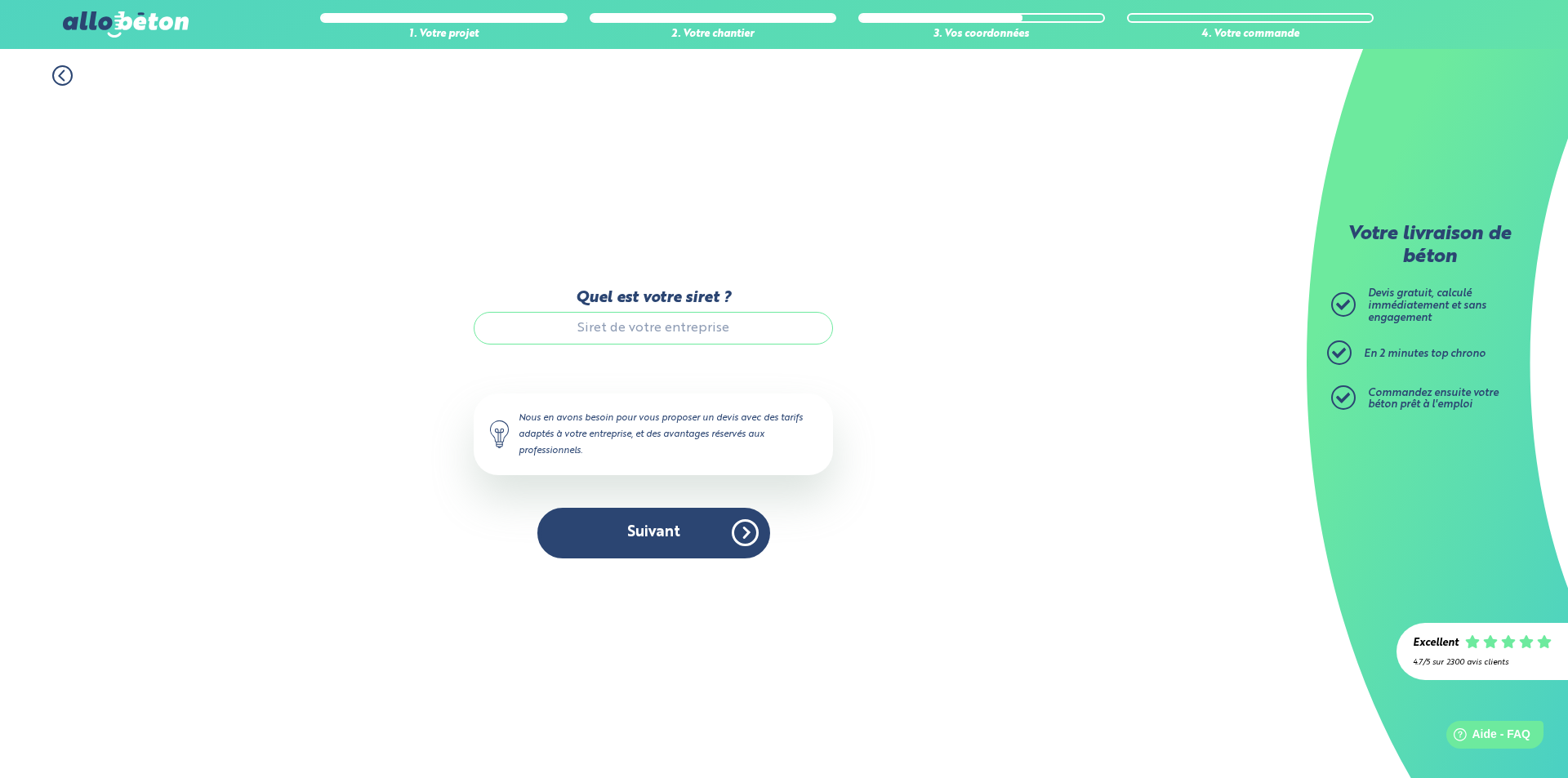
click at [743, 326] on input "Quel est votre siret ?" at bounding box center [654, 327] width 360 height 32
type input "50202676800032"
click at [662, 539] on button "Suivant" at bounding box center [654, 533] width 233 height 50
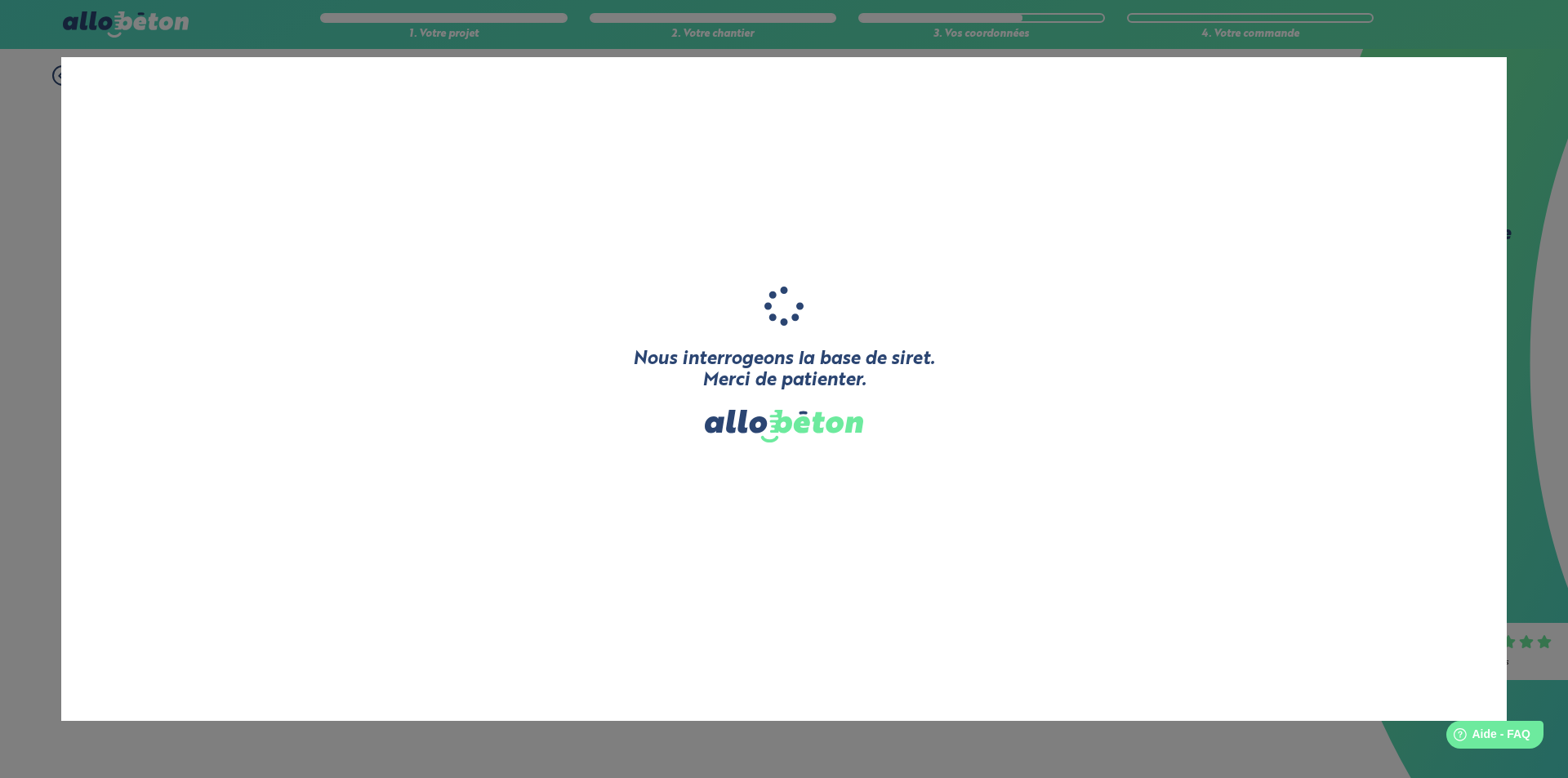
type input "DFR DAVALI FRANCILIENNE RENOVATION"
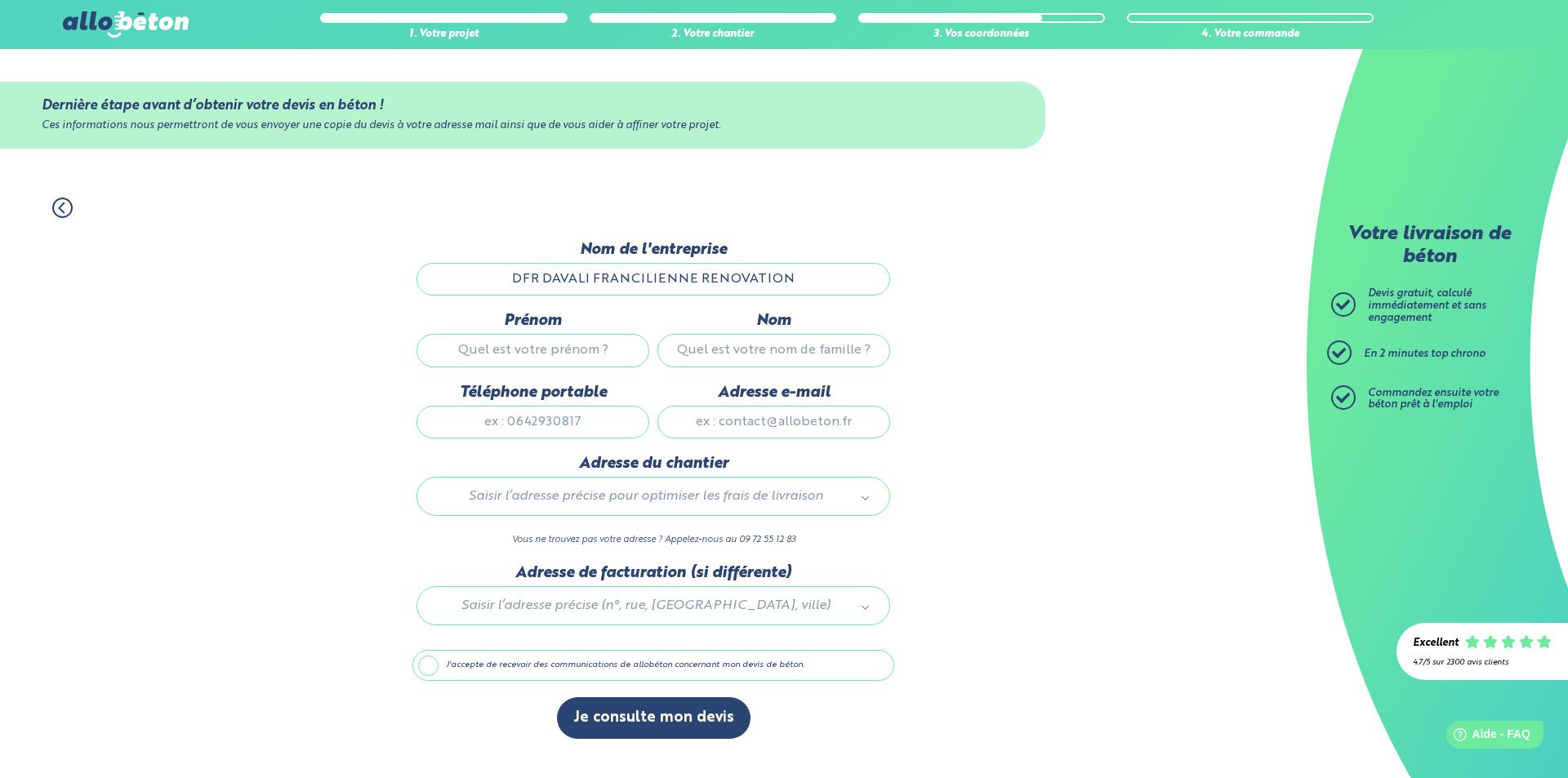
click at [630, 344] on input "Prénom" at bounding box center [533, 350] width 233 height 32
type input "GUILLAUME"
type input "RENAUDON"
type input "0660392945"
type input "grd.renaud@laposte.net"
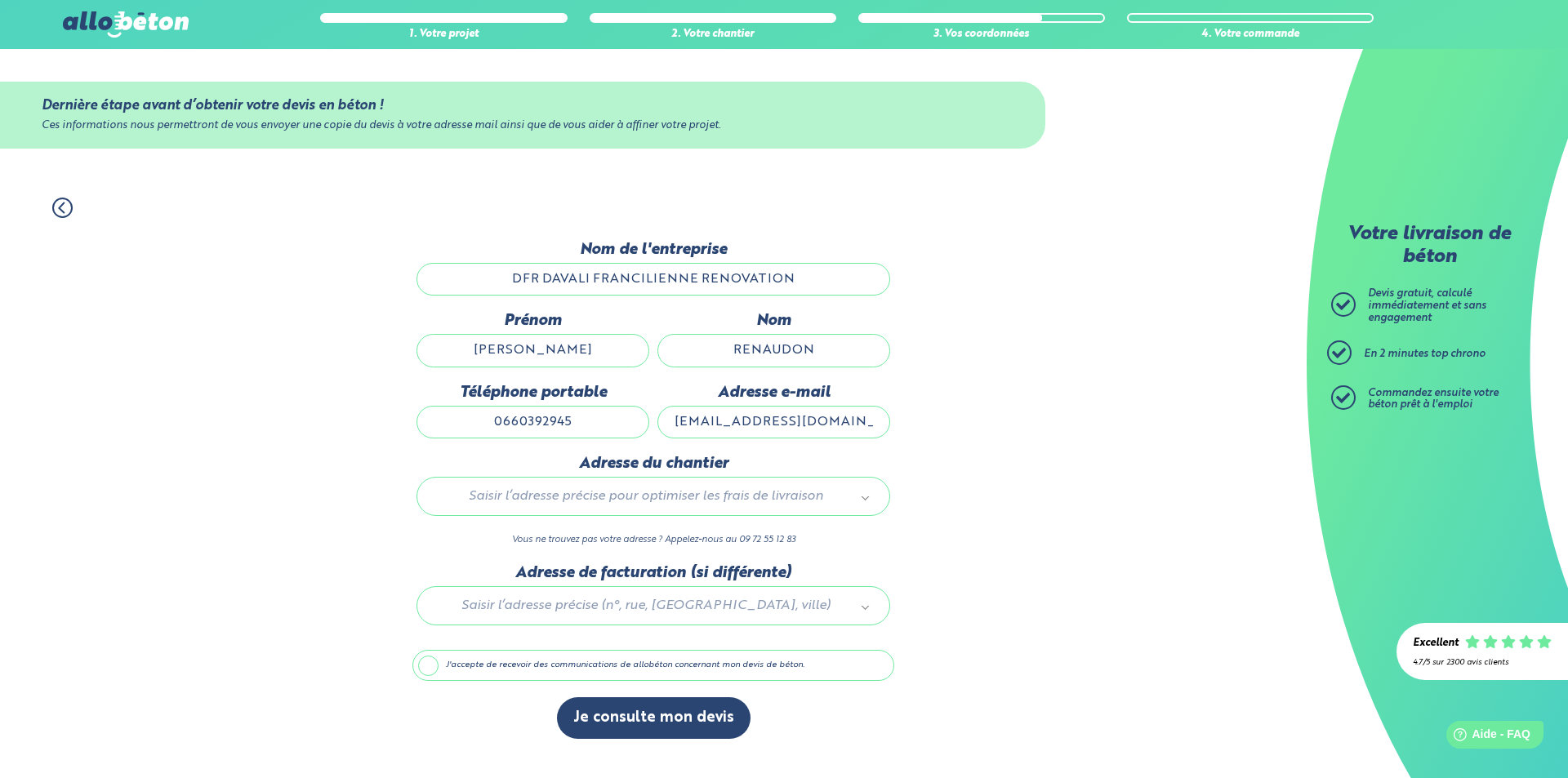
type input "3 VOIE DE LA GRAVIÈRE"
click at [802, 423] on input "grd.renaud@laposte.net" at bounding box center [774, 421] width 233 height 32
type input "grd@free.fr"
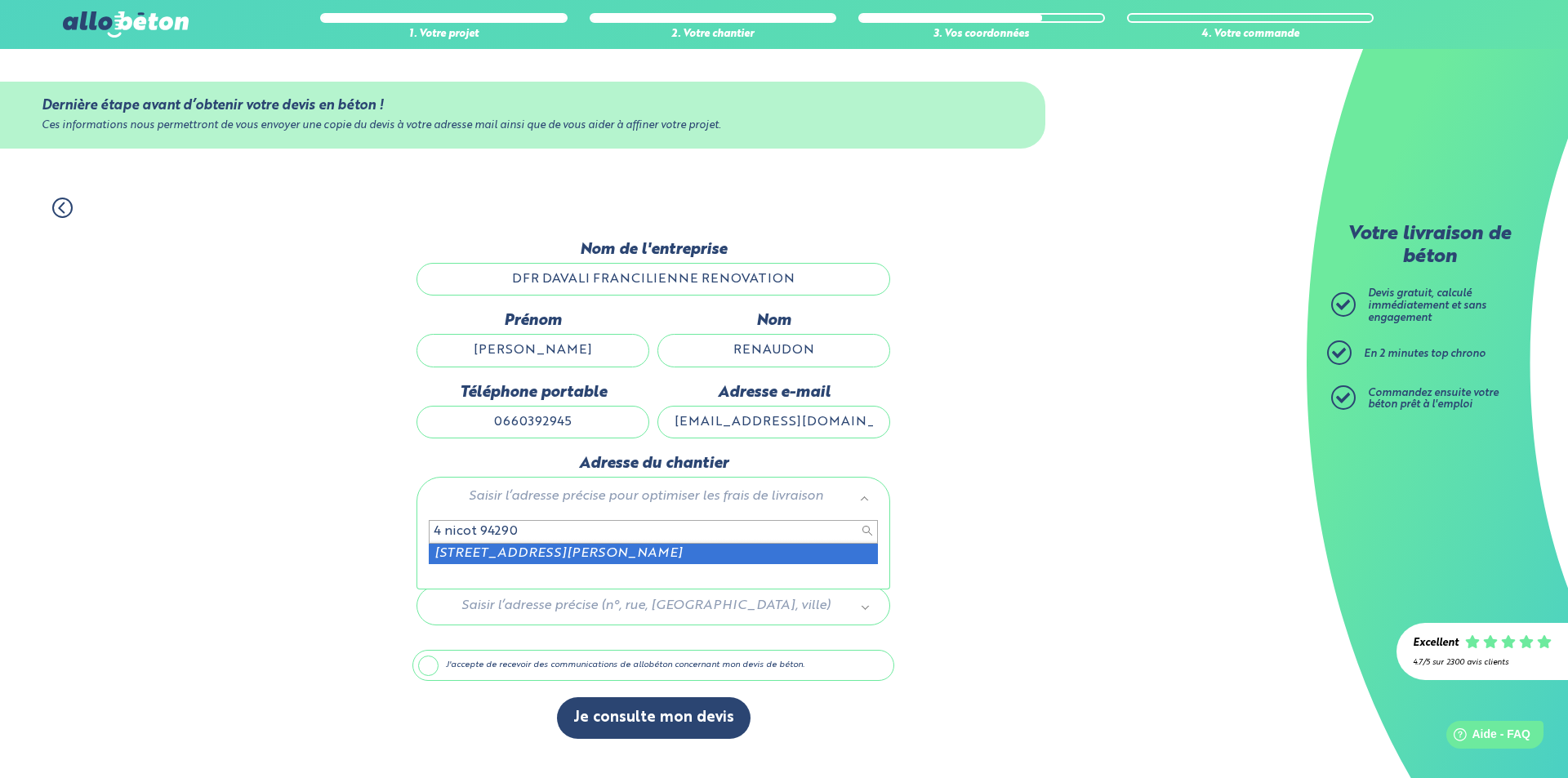
type input "4 nicot 94290"
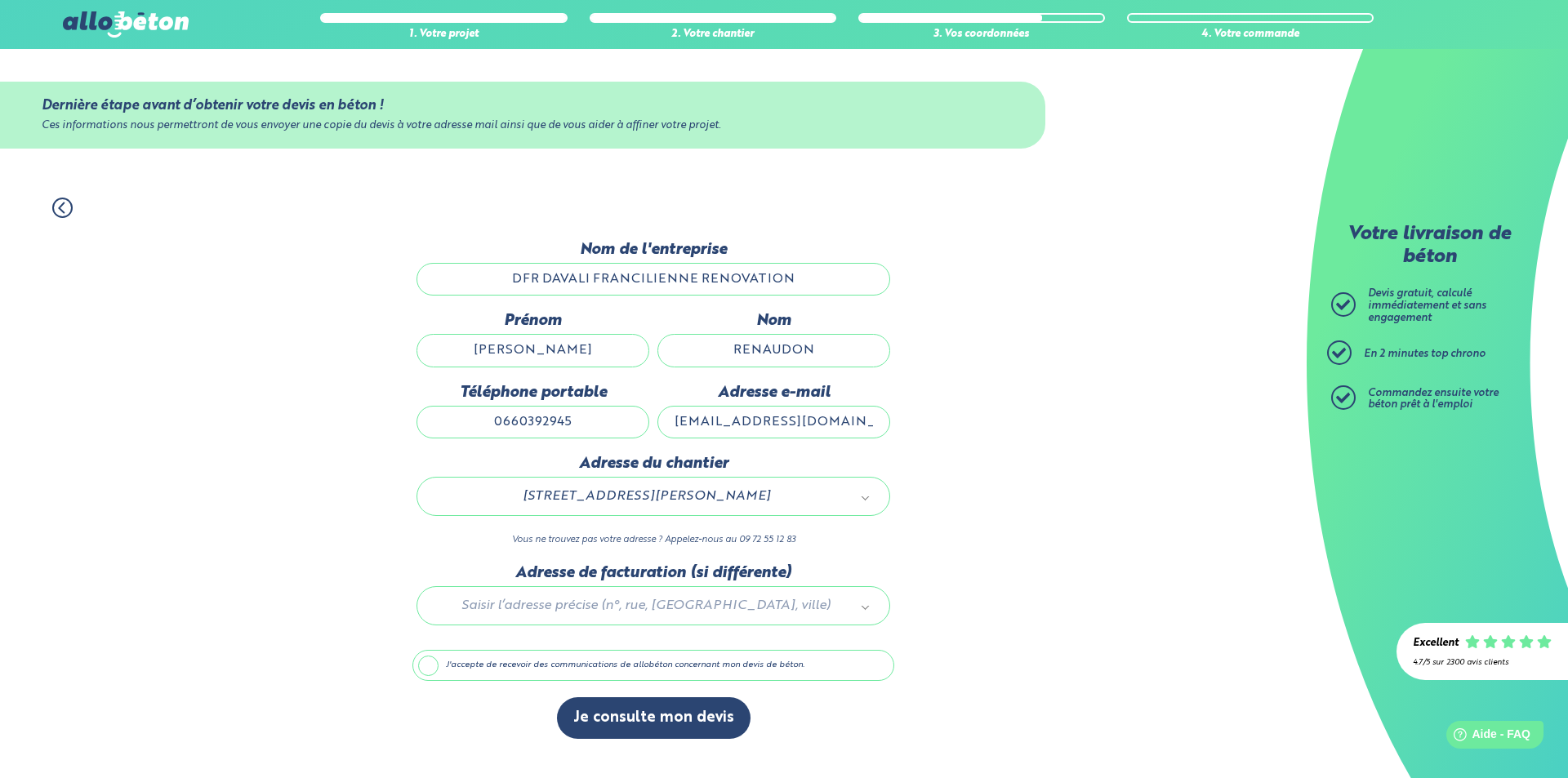
click at [698, 603] on div at bounding box center [653, 602] width 482 height 77
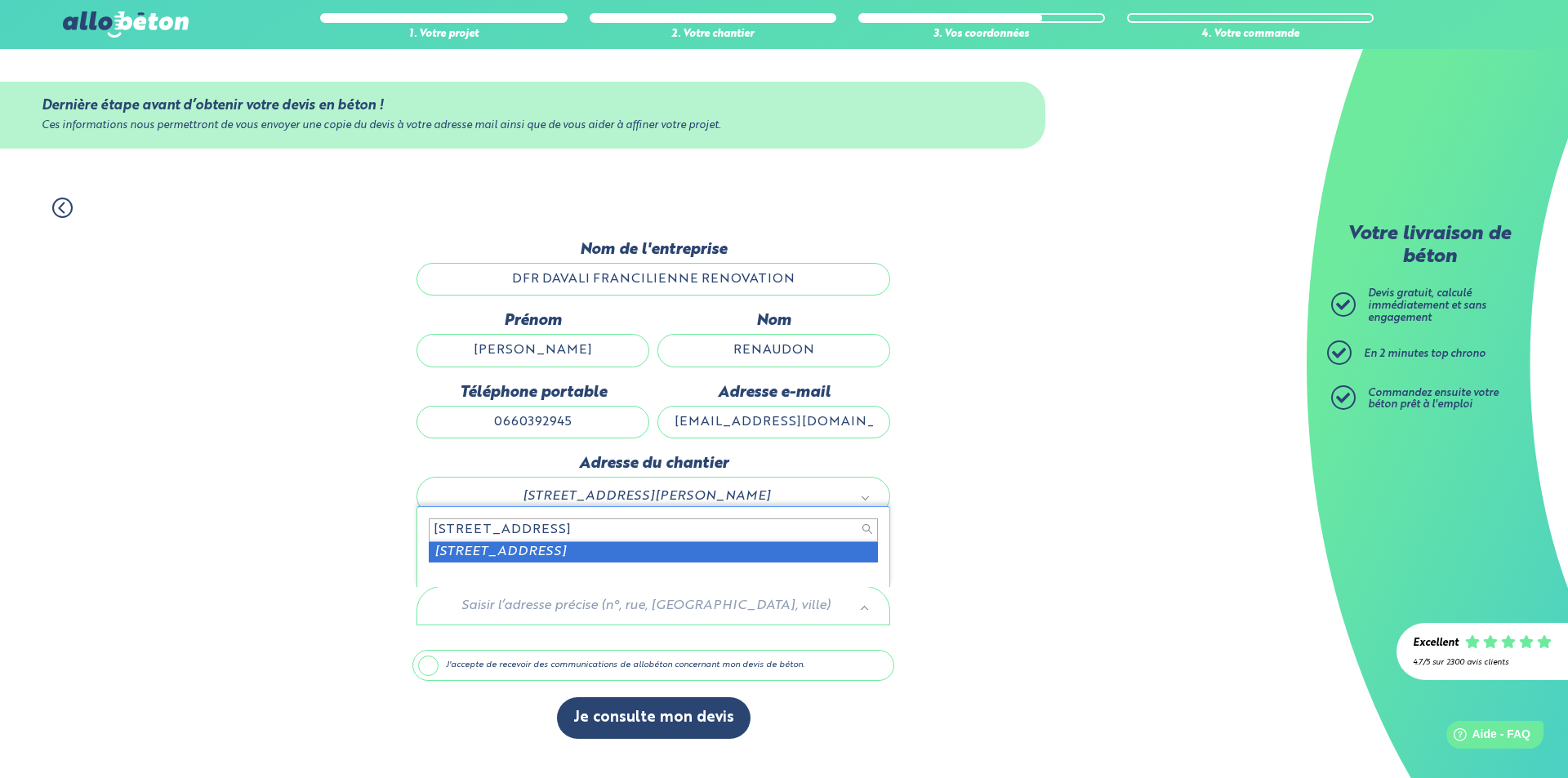
type input "25 rue foch 78000"
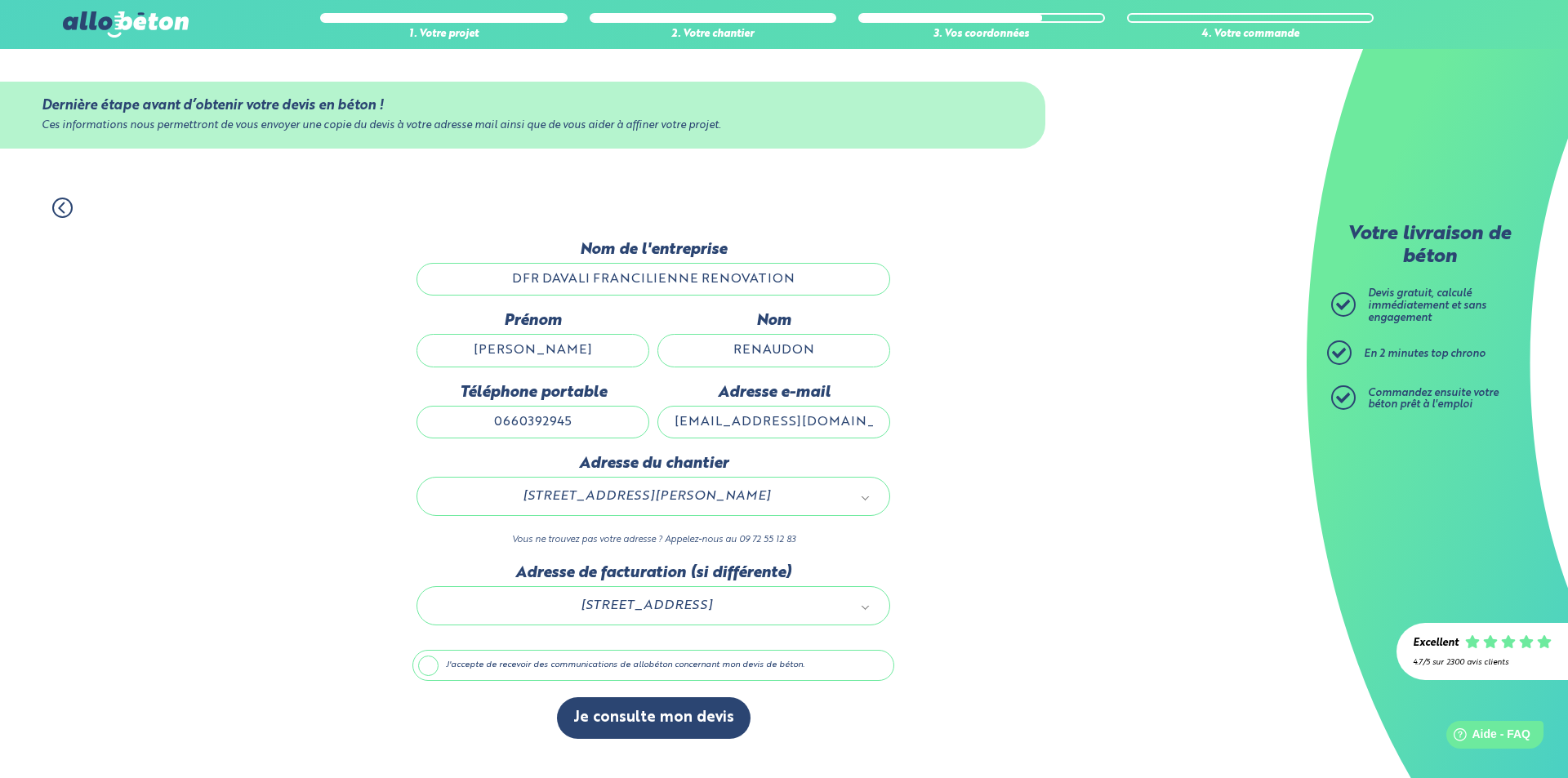
click at [434, 670] on label "J'accepte de recevoir des communications de allobéton concernant mon devis de b…" at bounding box center [653, 666] width 482 height 31
click at [0, 0] on input "J'accepte de recevoir des communications de allobéton concernant mon devis de b…" at bounding box center [0, 0] width 0 height 0
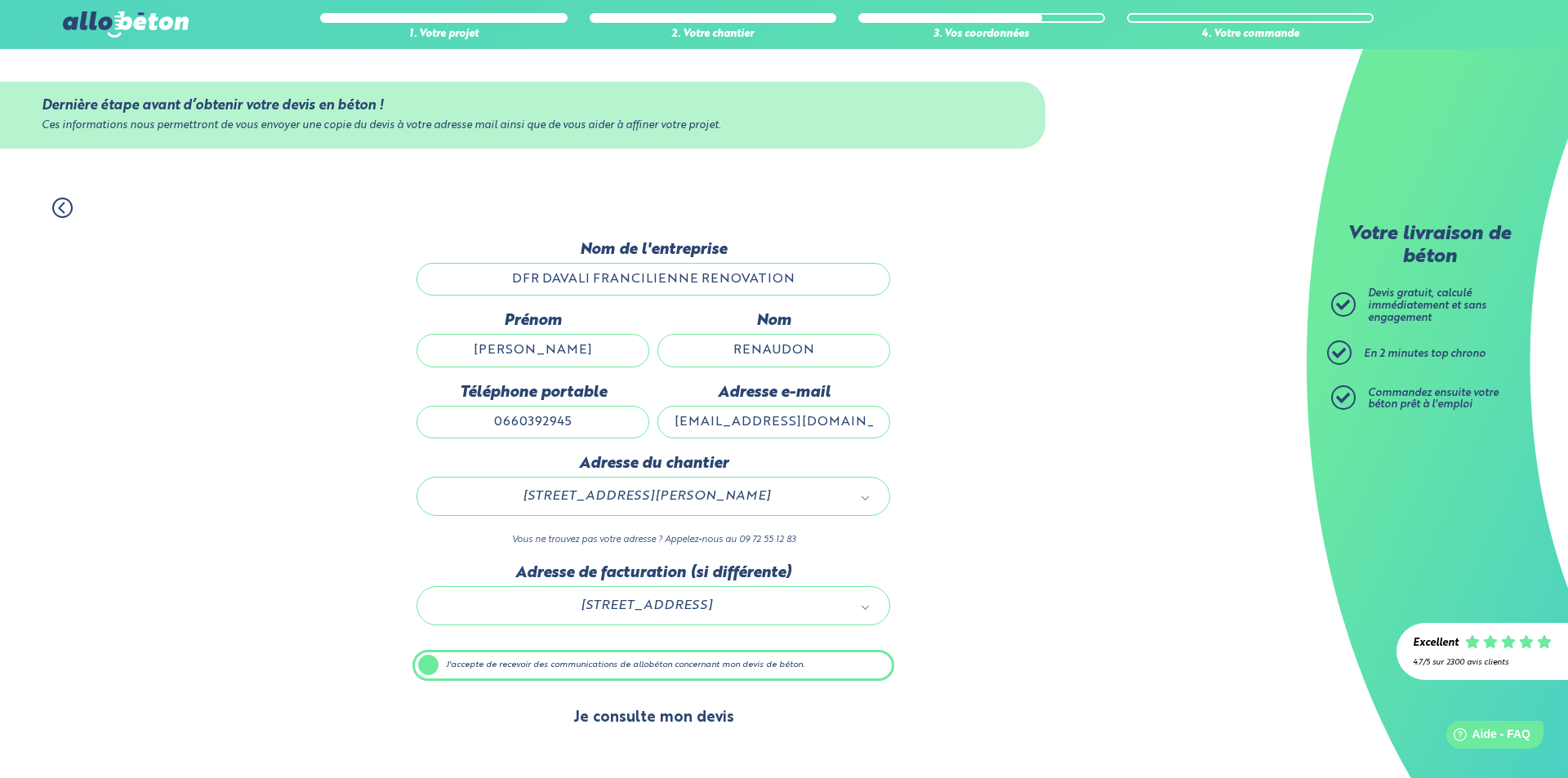
click at [636, 707] on button "Je consulte mon devis" at bounding box center [654, 718] width 194 height 42
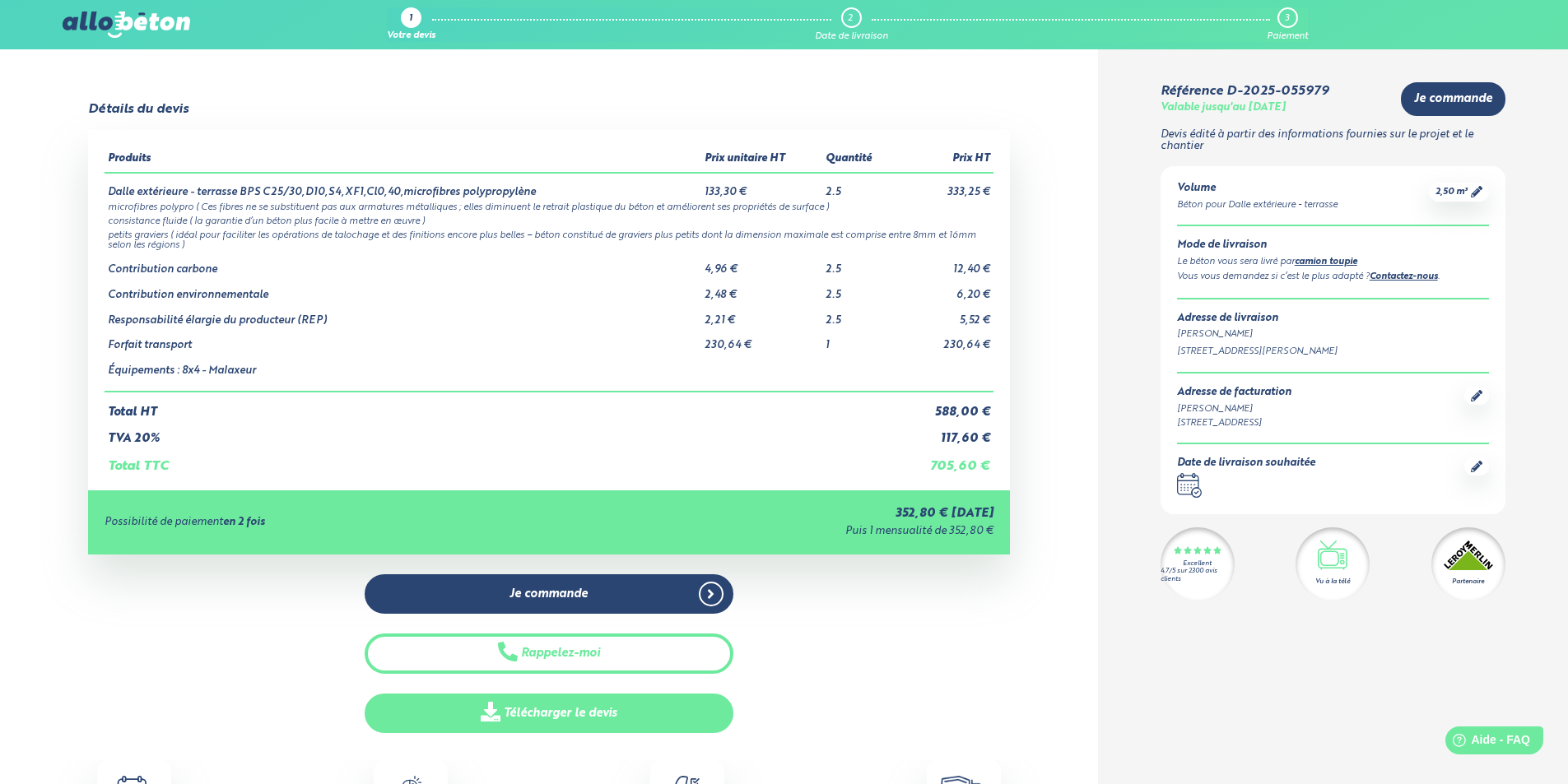
click at [618, 721] on link "Télécharger le devis" at bounding box center [549, 713] width 368 height 40
